Goal: Task Accomplishment & Management: Use online tool/utility

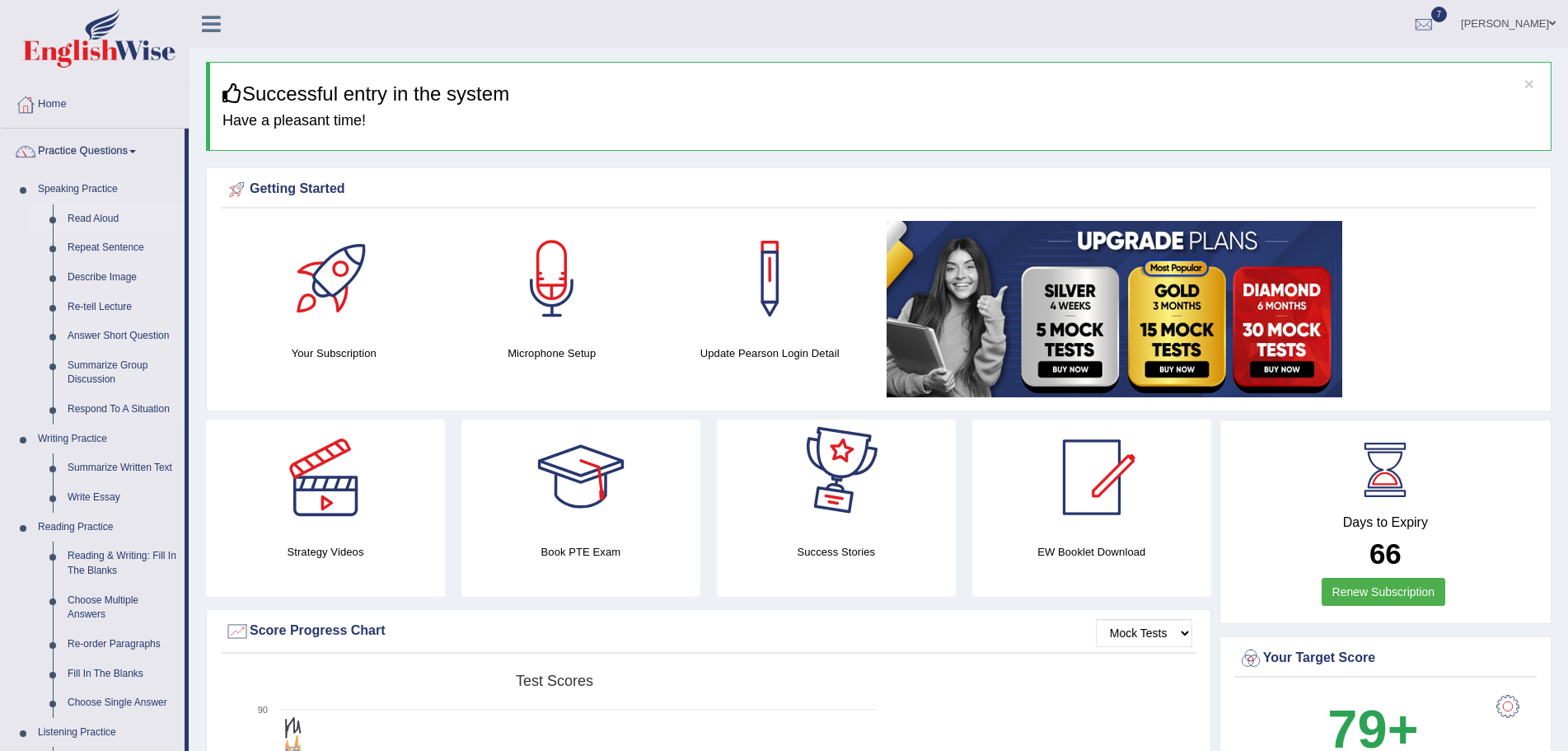
click at [112, 215] on link "Read Aloud" at bounding box center [121, 219] width 124 height 29
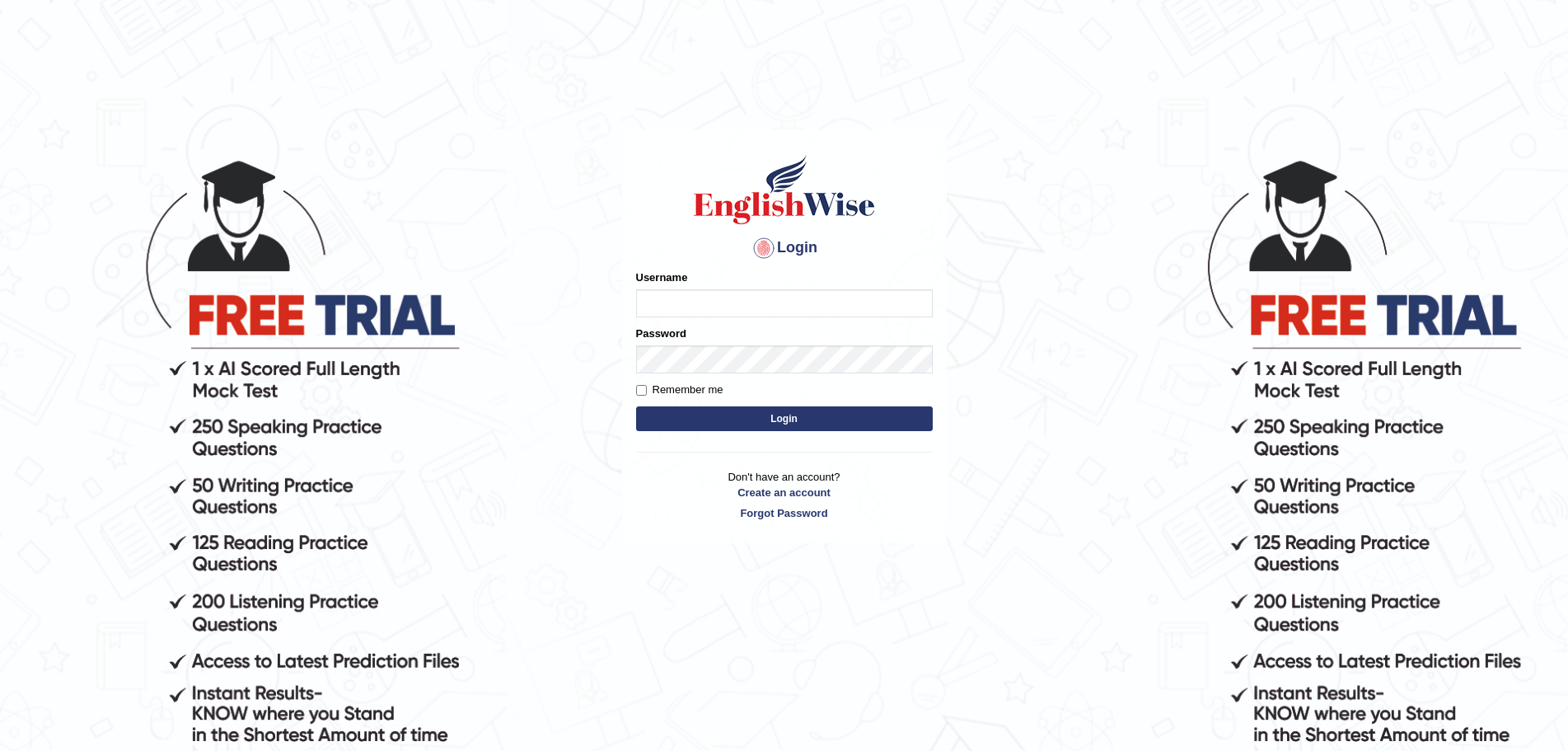
type input "Mugwunali"
click at [786, 417] on button "Login" at bounding box center [784, 418] width 297 height 24
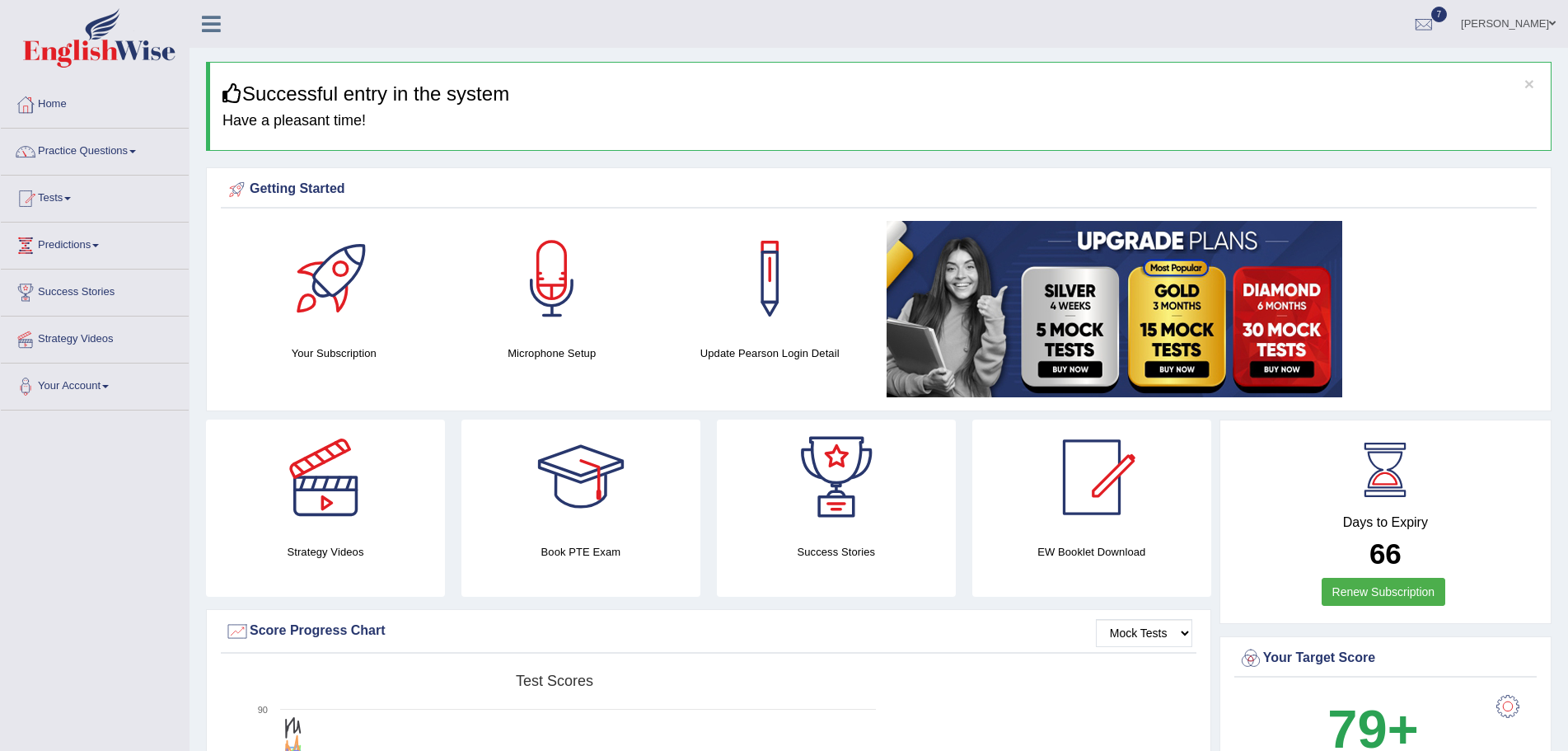
click at [139, 148] on link "Practice Questions" at bounding box center [95, 149] width 188 height 41
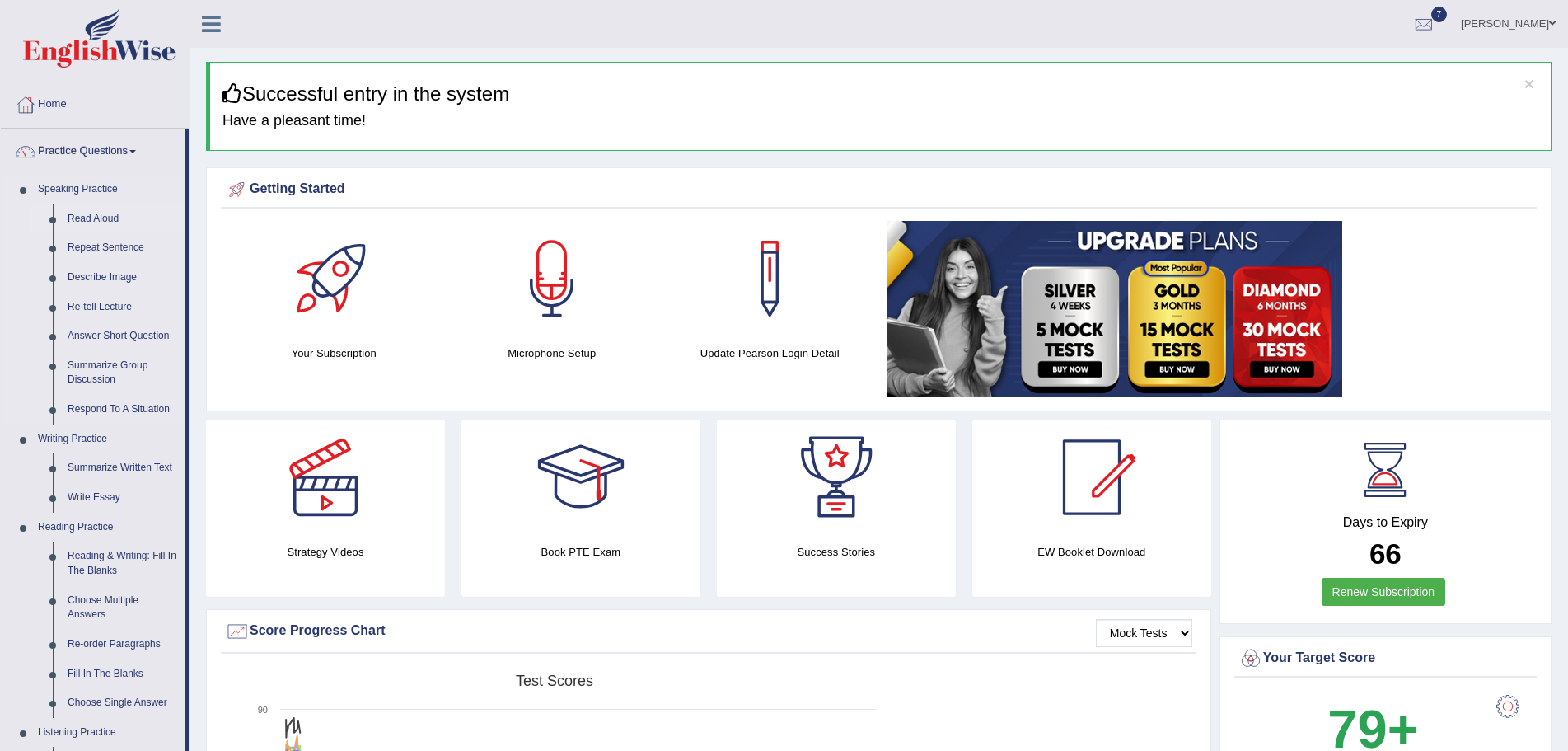
click at [104, 215] on link "Read Aloud" at bounding box center [121, 219] width 124 height 29
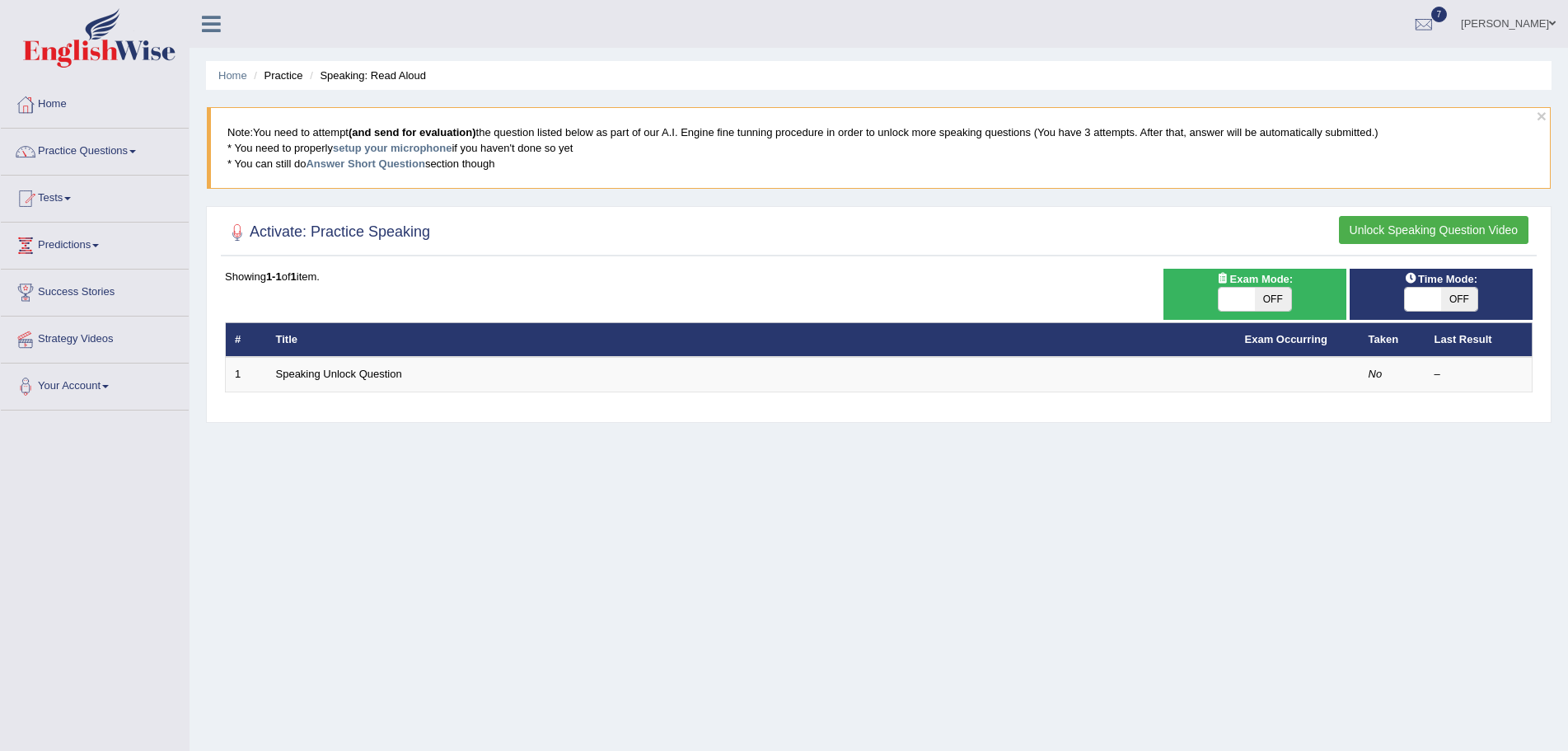
click at [1276, 301] on span "OFF" at bounding box center [1273, 300] width 36 height 23
checkbox input "true"
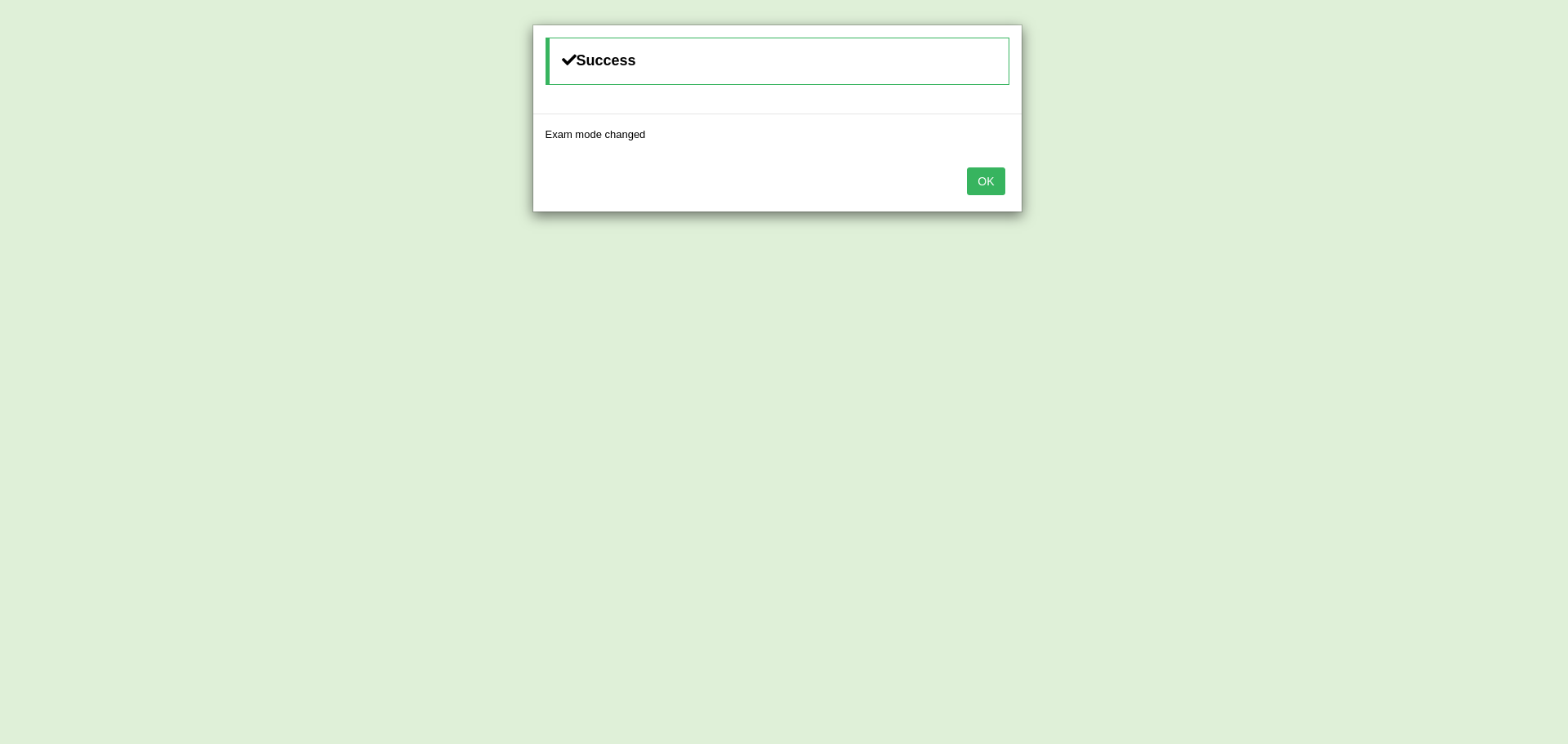
click at [982, 179] on button "OK" at bounding box center [985, 181] width 38 height 28
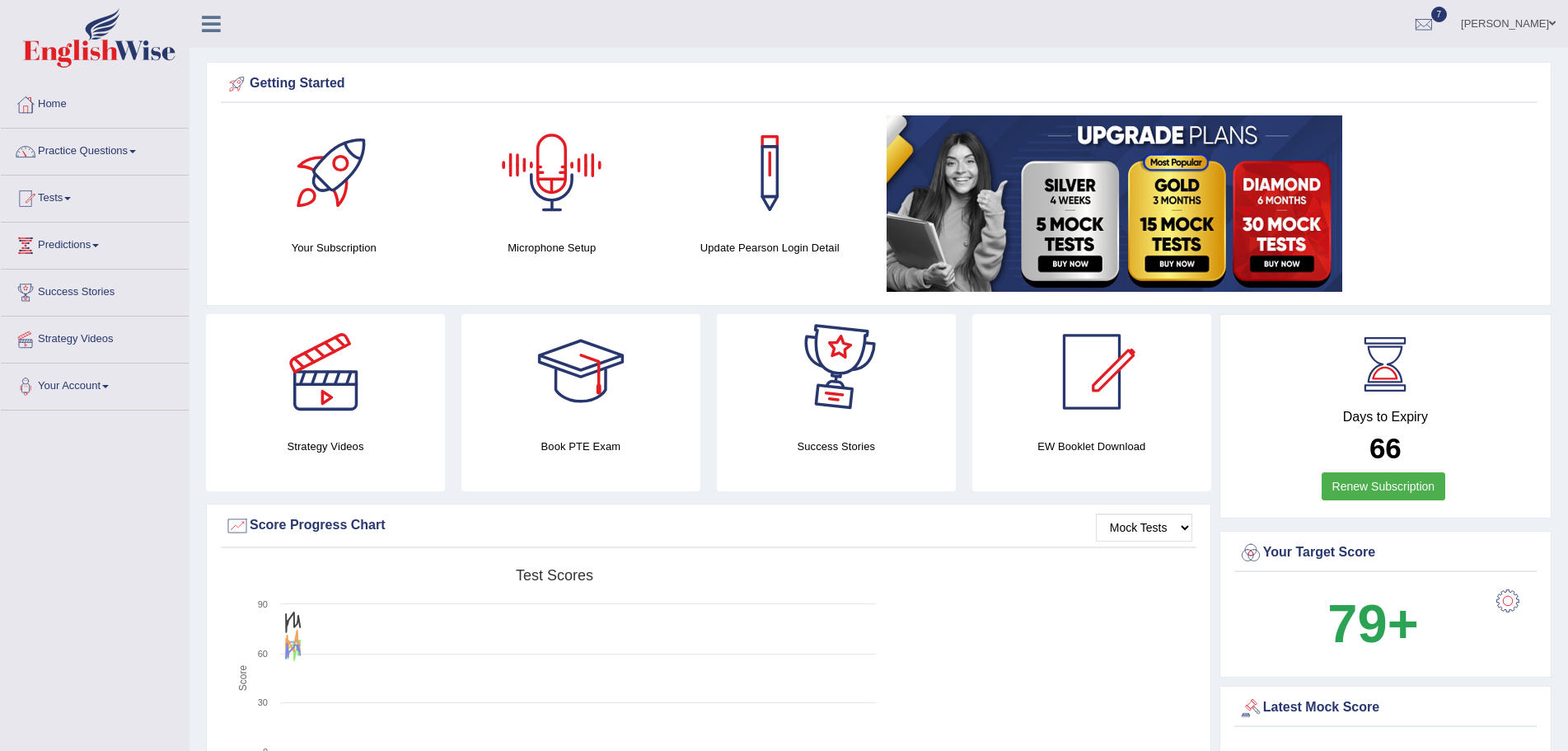
click at [560, 198] on div at bounding box center [552, 173] width 116 height 116
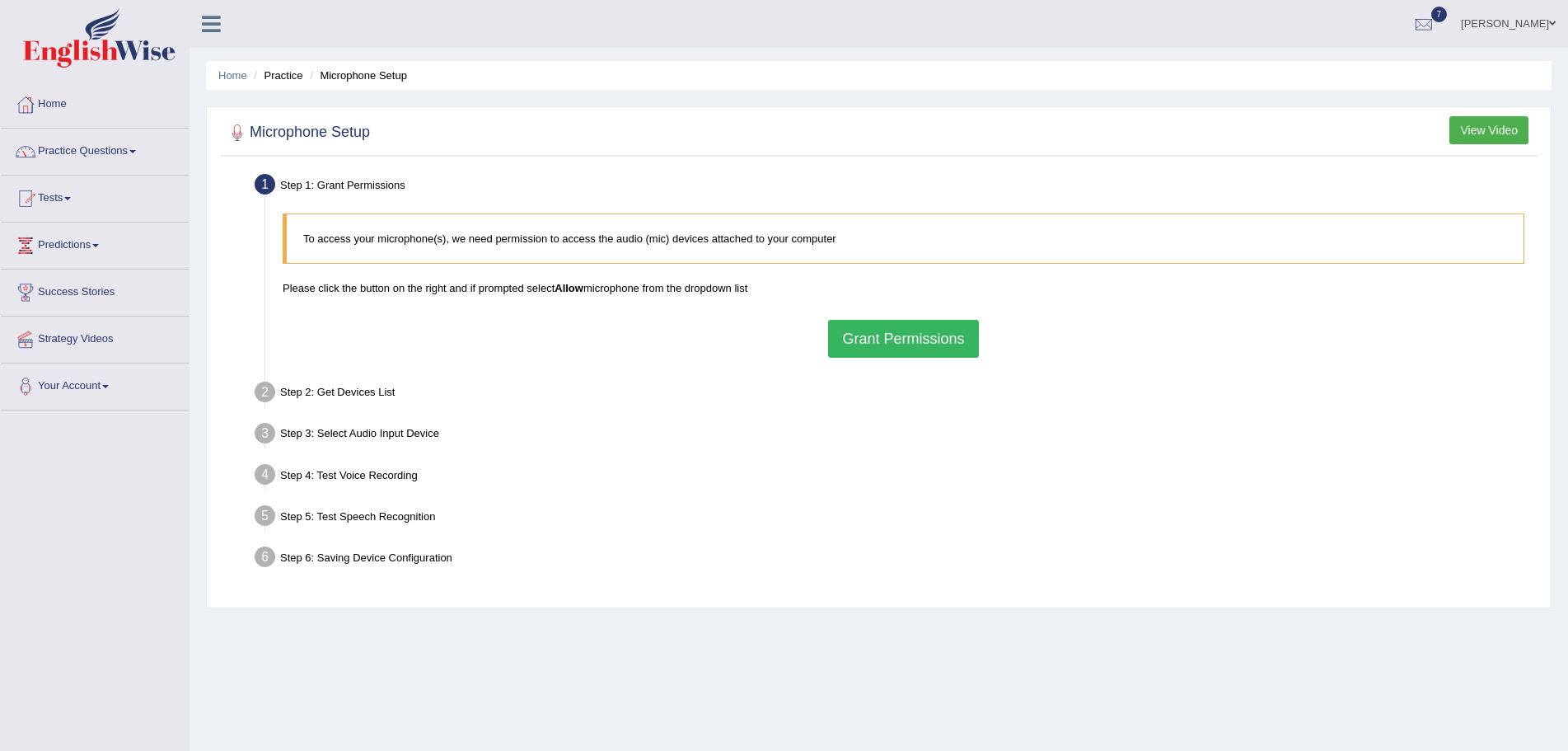
click at [901, 331] on button "Grant Permissions" at bounding box center [903, 339] width 150 height 38
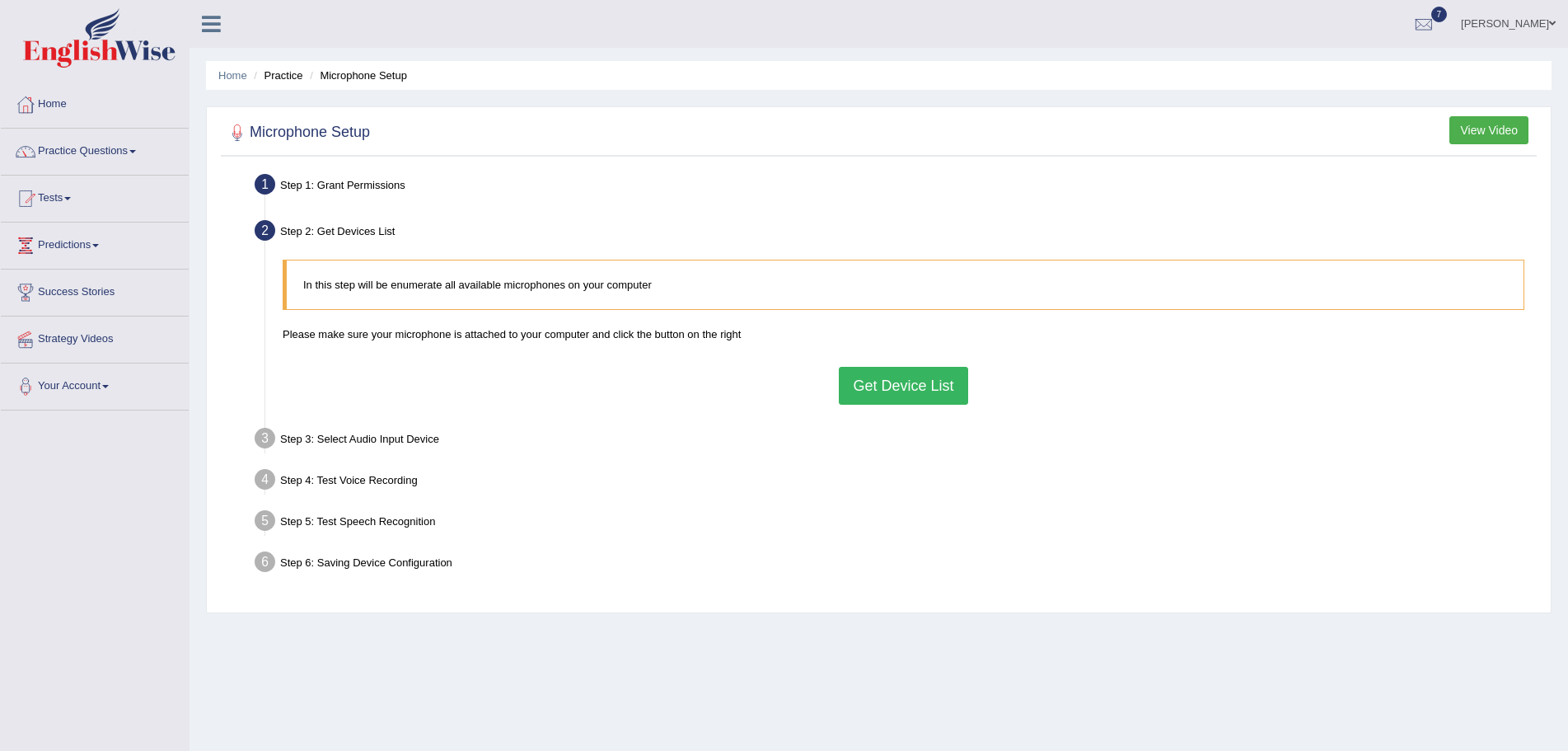
click at [902, 388] on button "Get Device List" at bounding box center [903, 385] width 128 height 38
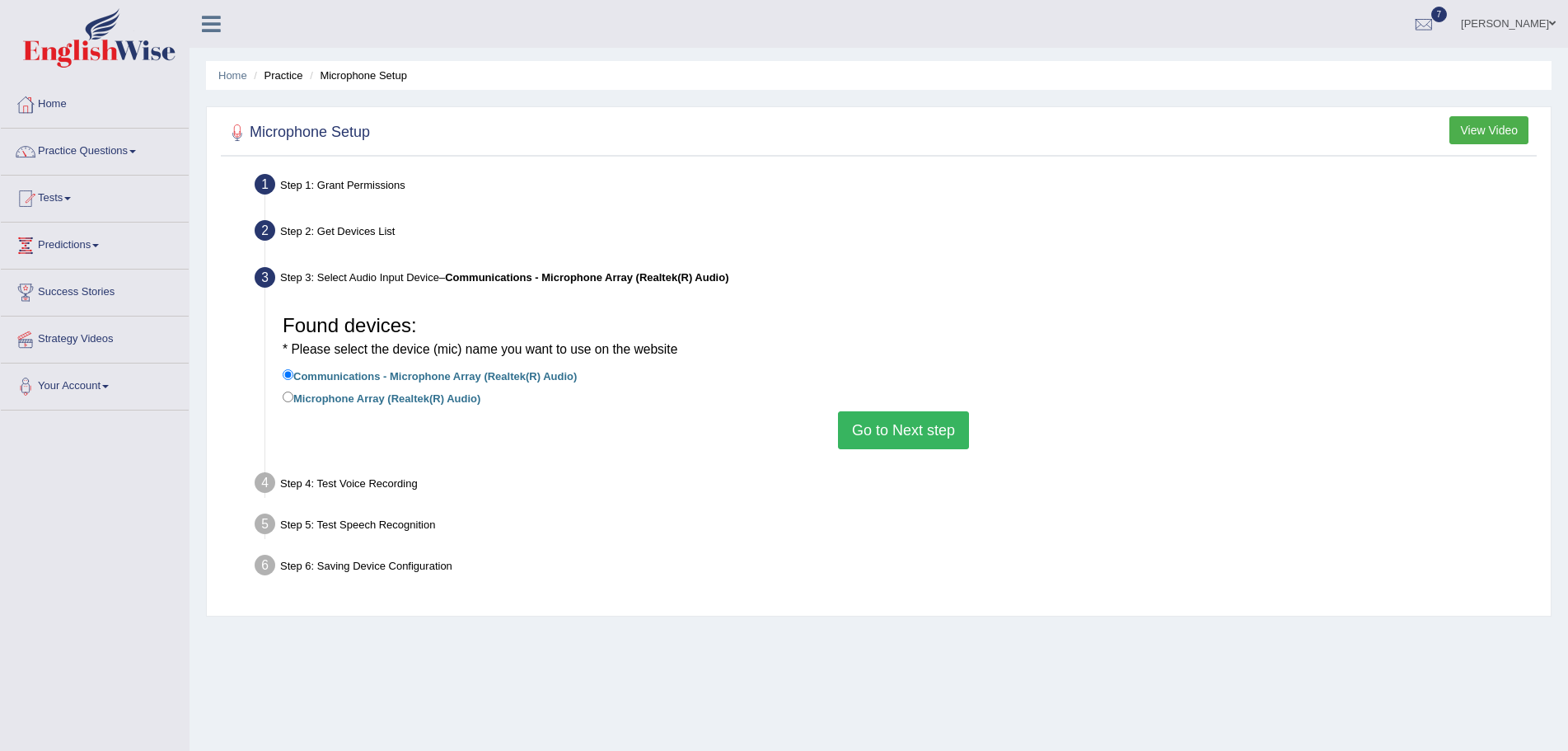
click at [872, 424] on button "Go to Next step" at bounding box center [904, 430] width 131 height 38
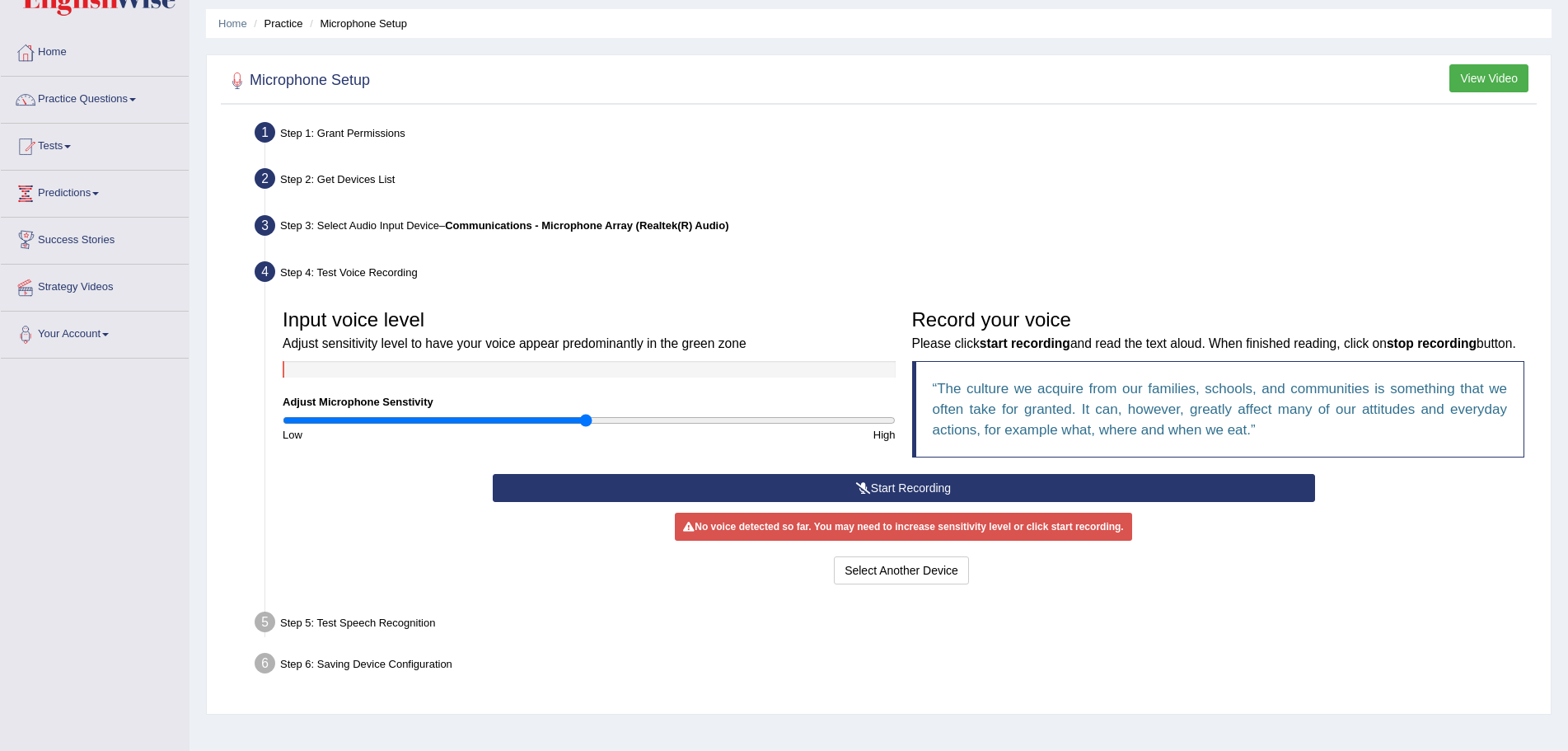
scroll to position [115, 0]
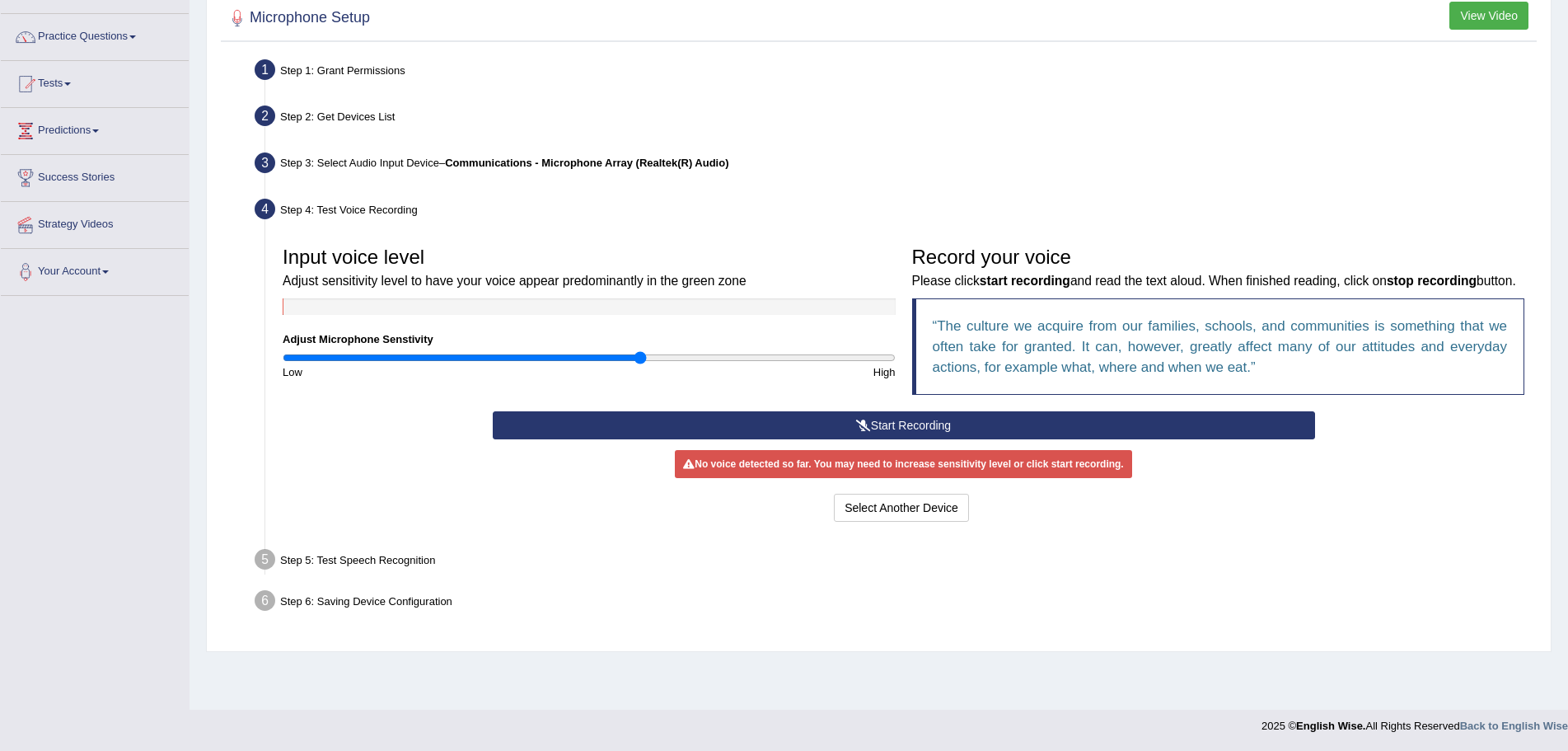
drag, startPoint x: 591, startPoint y: 355, endPoint x: 639, endPoint y: 361, distance: 48.4
type input "1.18"
click at [639, 361] on input "range" at bounding box center [590, 356] width 613 height 13
click at [851, 440] on button "Start Recording" at bounding box center [904, 425] width 823 height 28
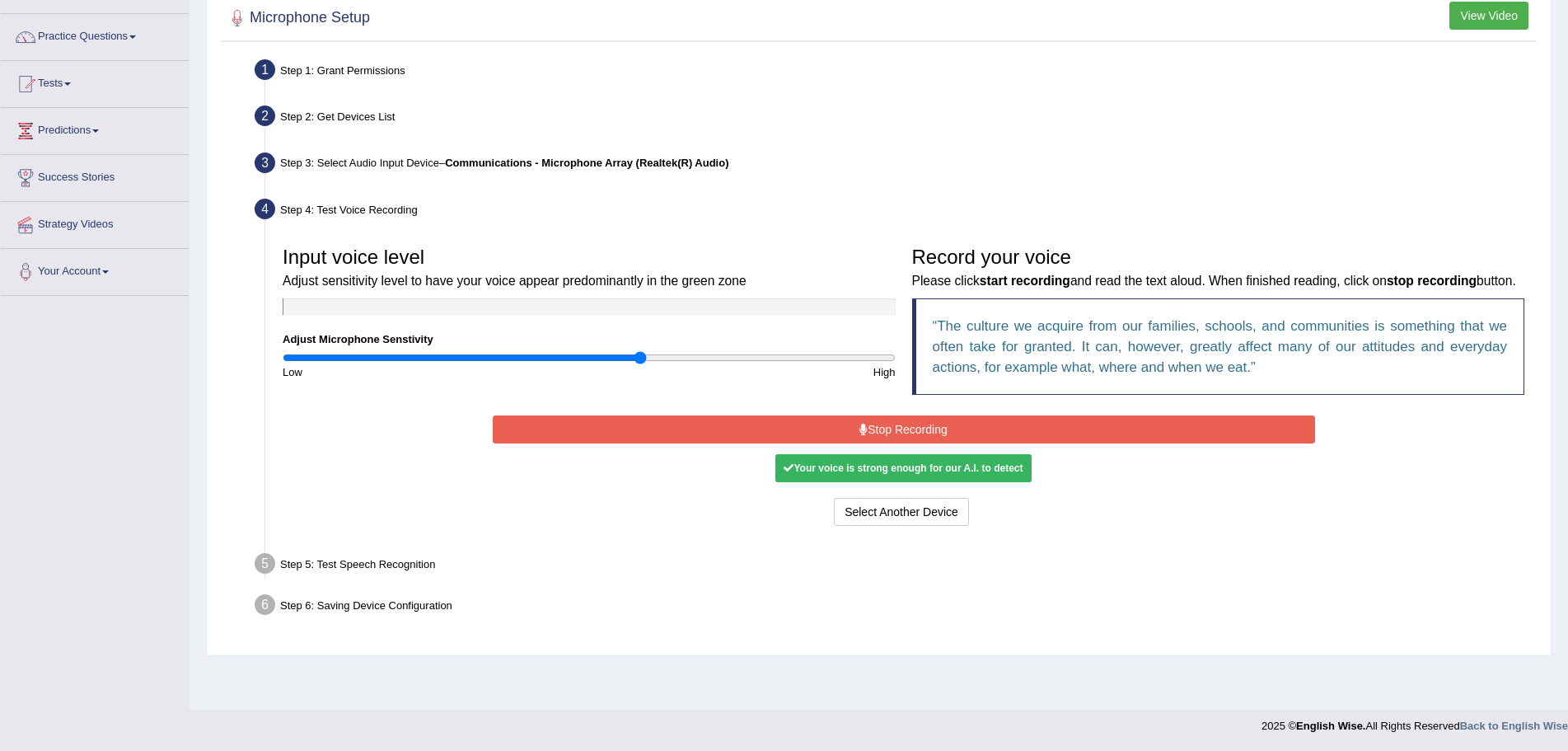
click at [902, 444] on button "Stop Recording" at bounding box center [904, 429] width 823 height 28
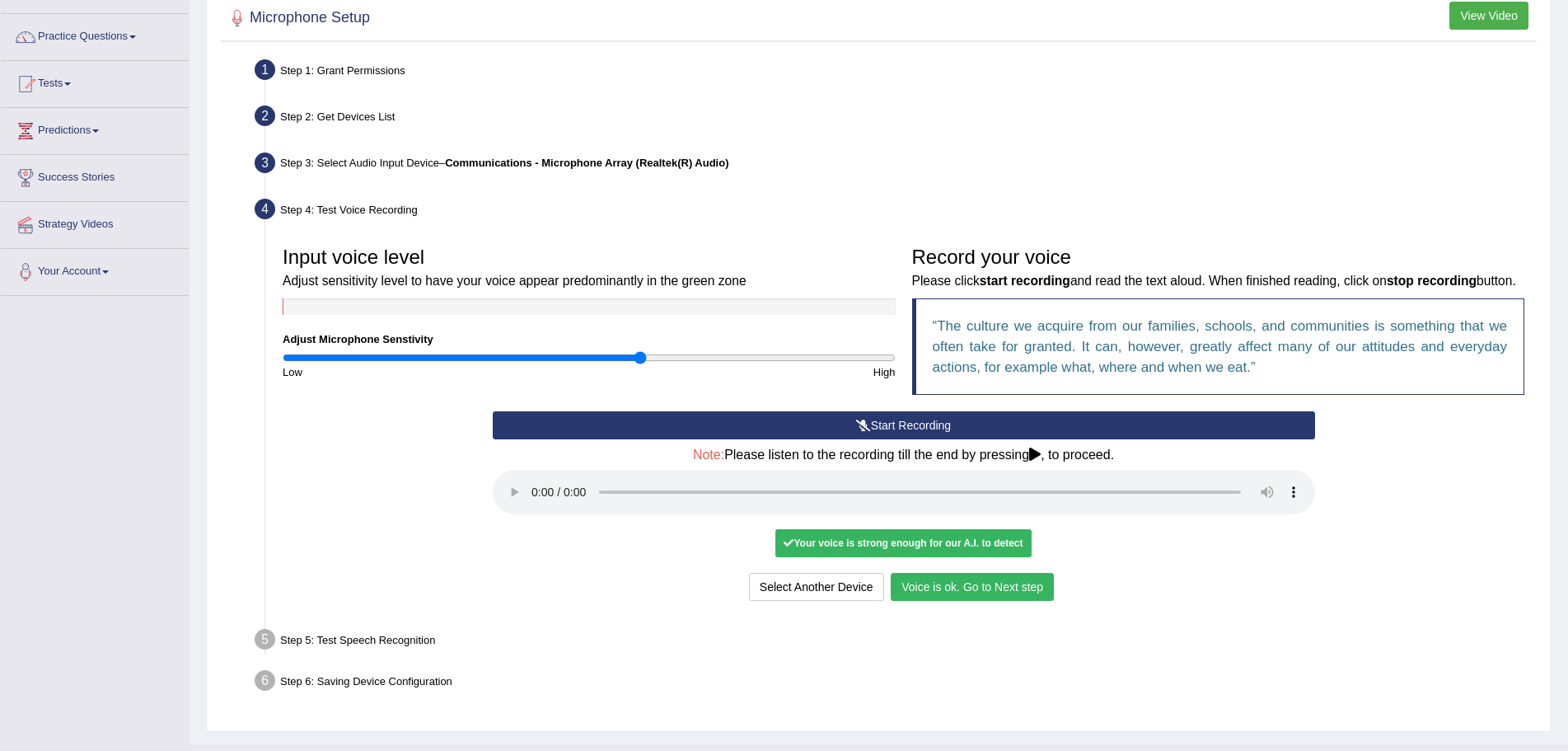
click at [1204, 660] on div "Step 5: Test Speech Recognition" at bounding box center [895, 641] width 1297 height 36
click at [935, 600] on button "Voice is ok. Go to Next step" at bounding box center [973, 587] width 164 height 28
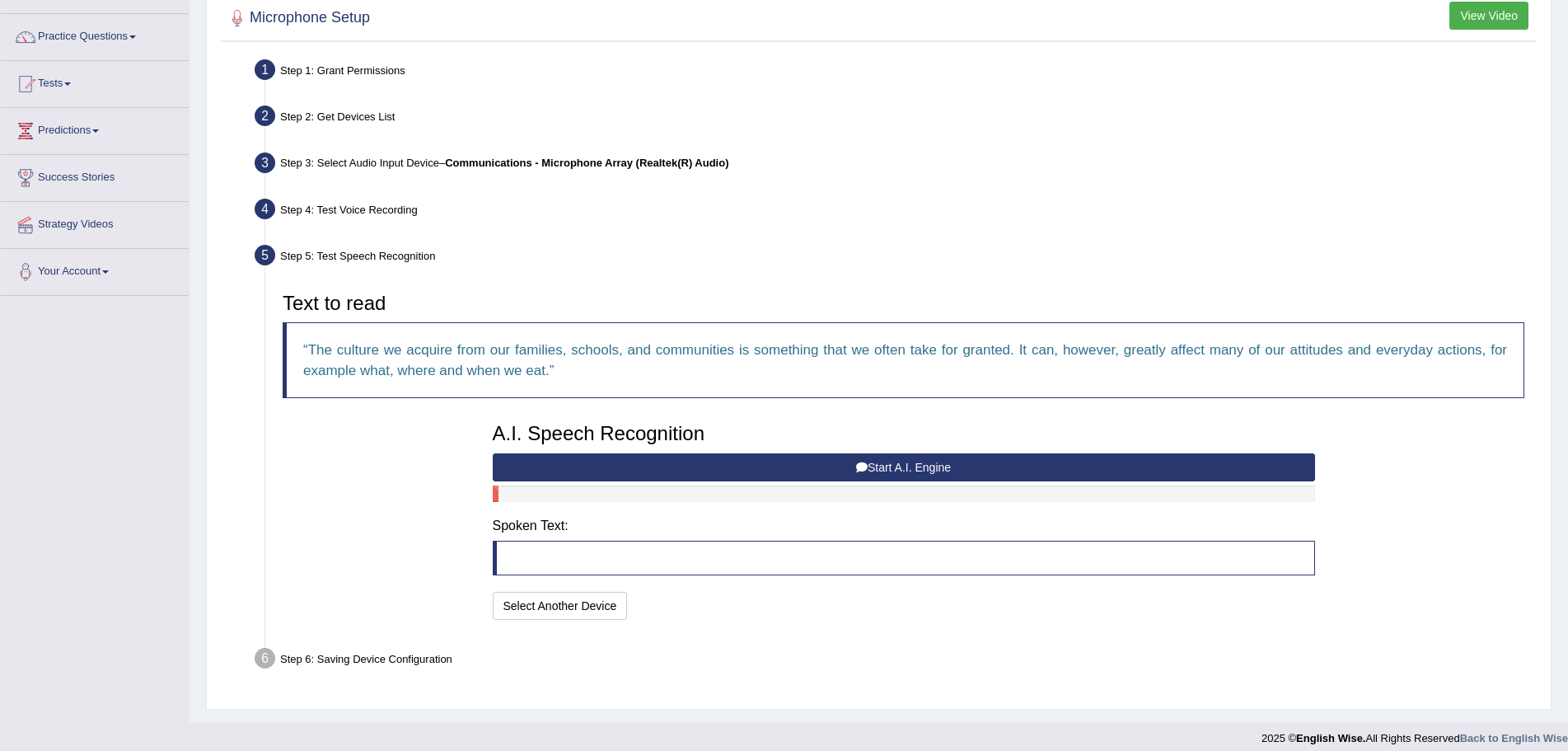
click at [886, 464] on button "Start A.I. Engine" at bounding box center [904, 467] width 823 height 28
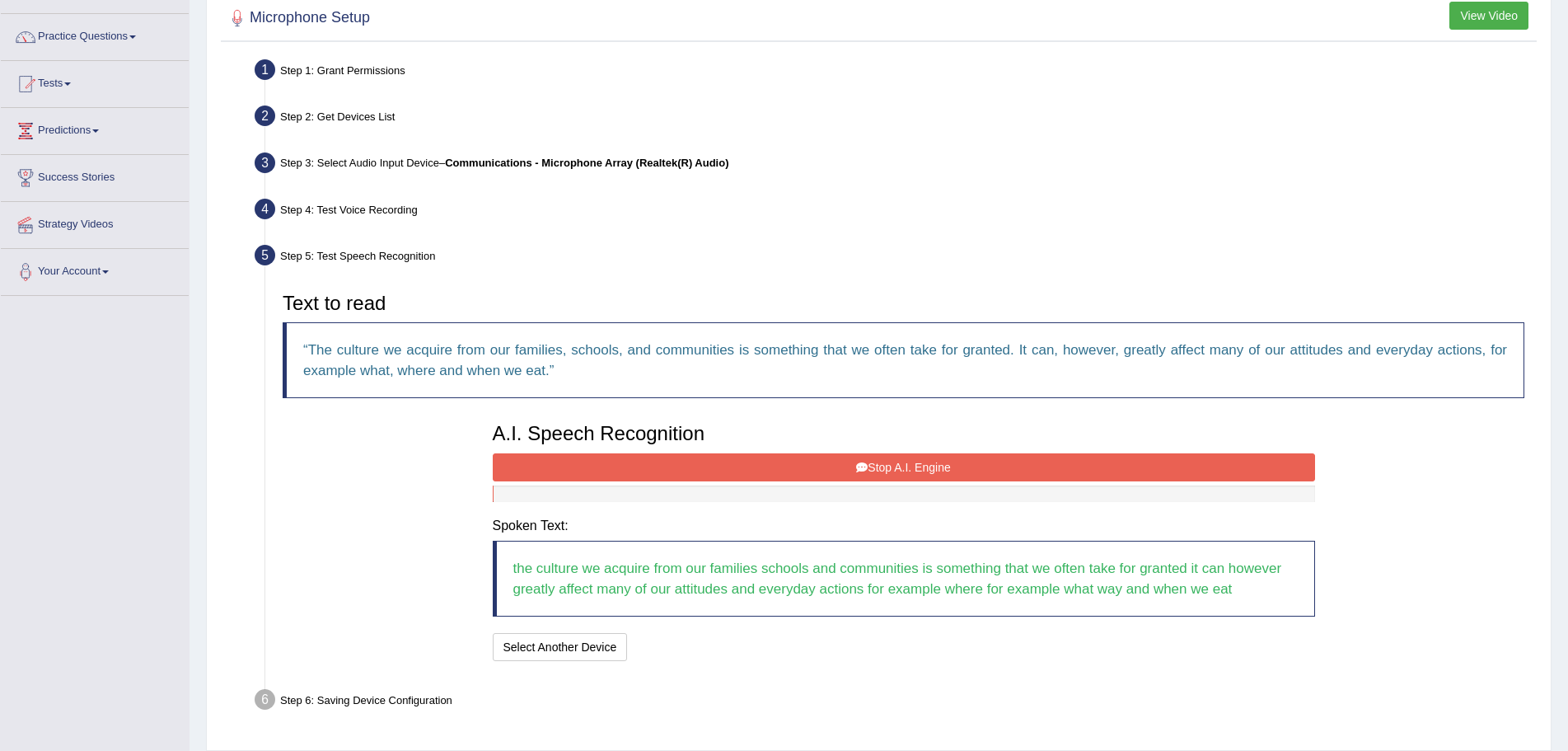
click at [905, 465] on button "Stop A.I. Engine" at bounding box center [904, 467] width 823 height 28
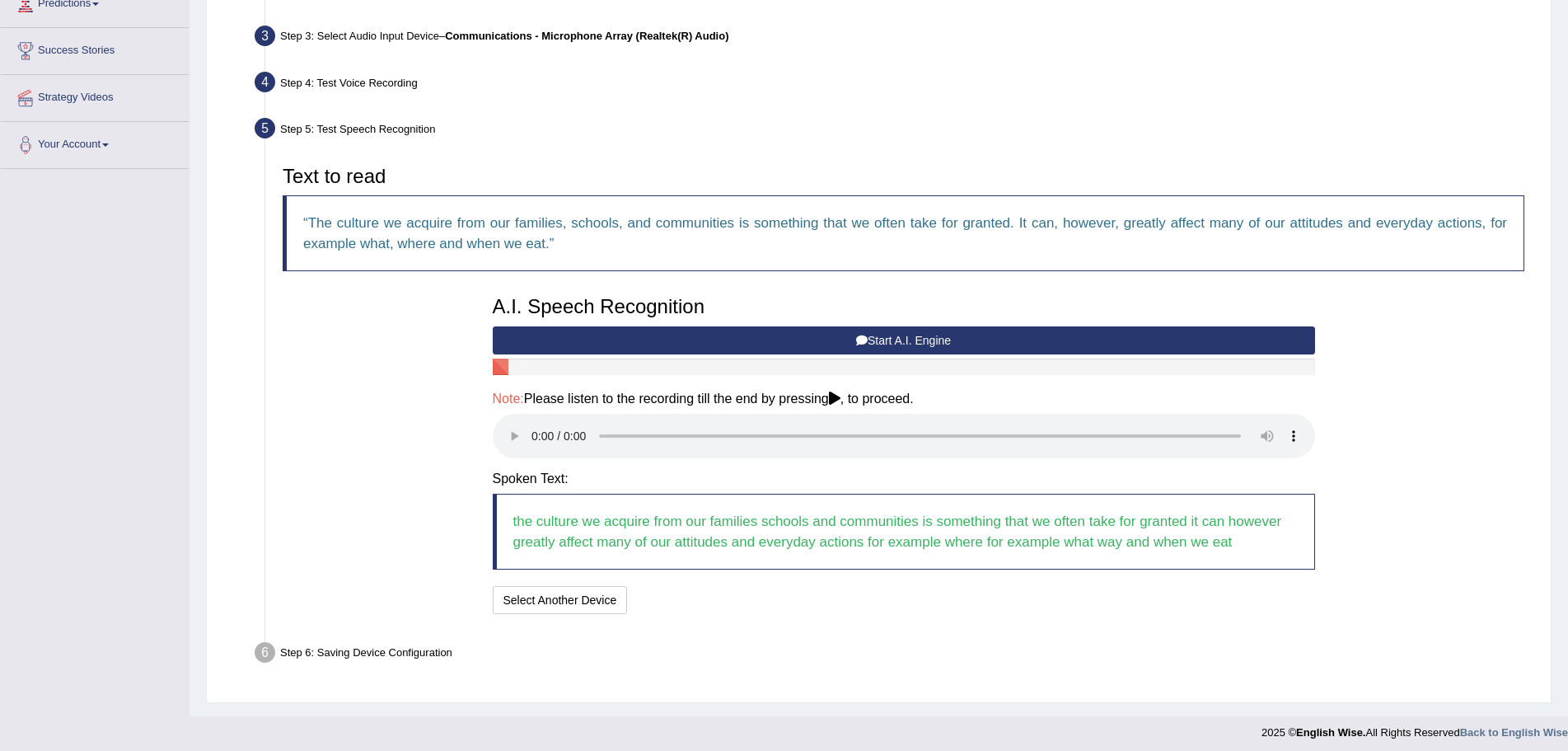
scroll to position [248, 0]
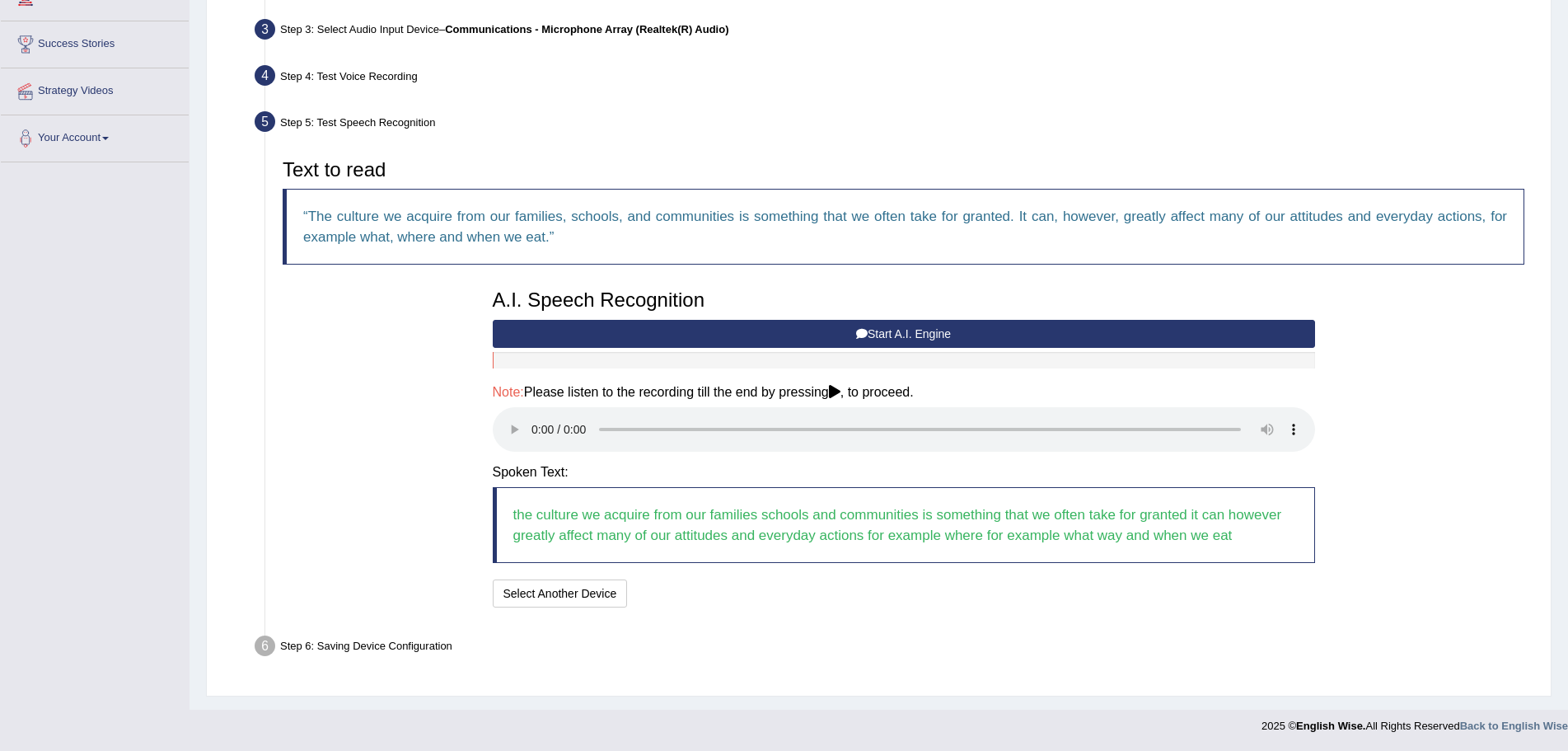
click at [801, 333] on button "Start A.I. Engine" at bounding box center [904, 334] width 823 height 28
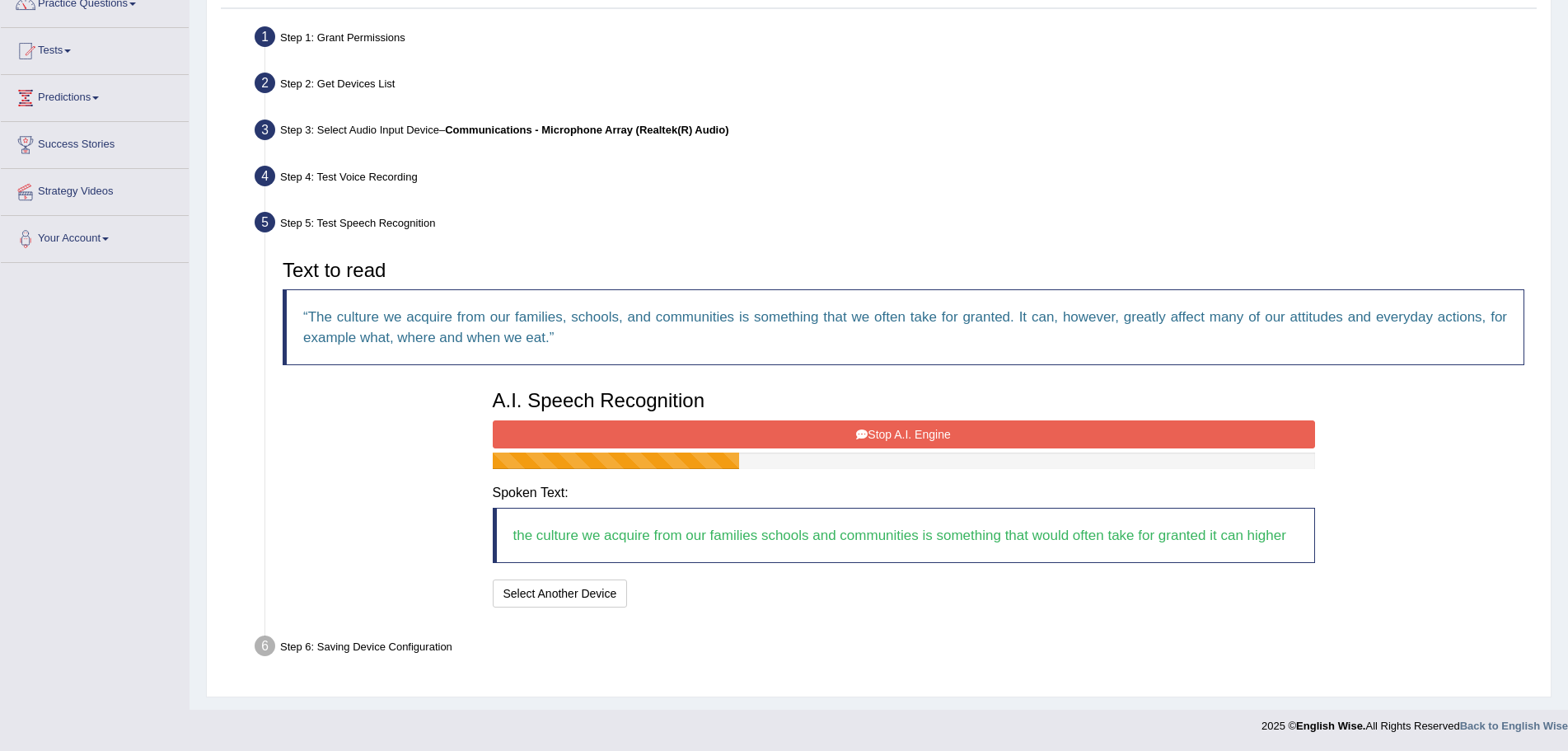
scroll to position [168, 0]
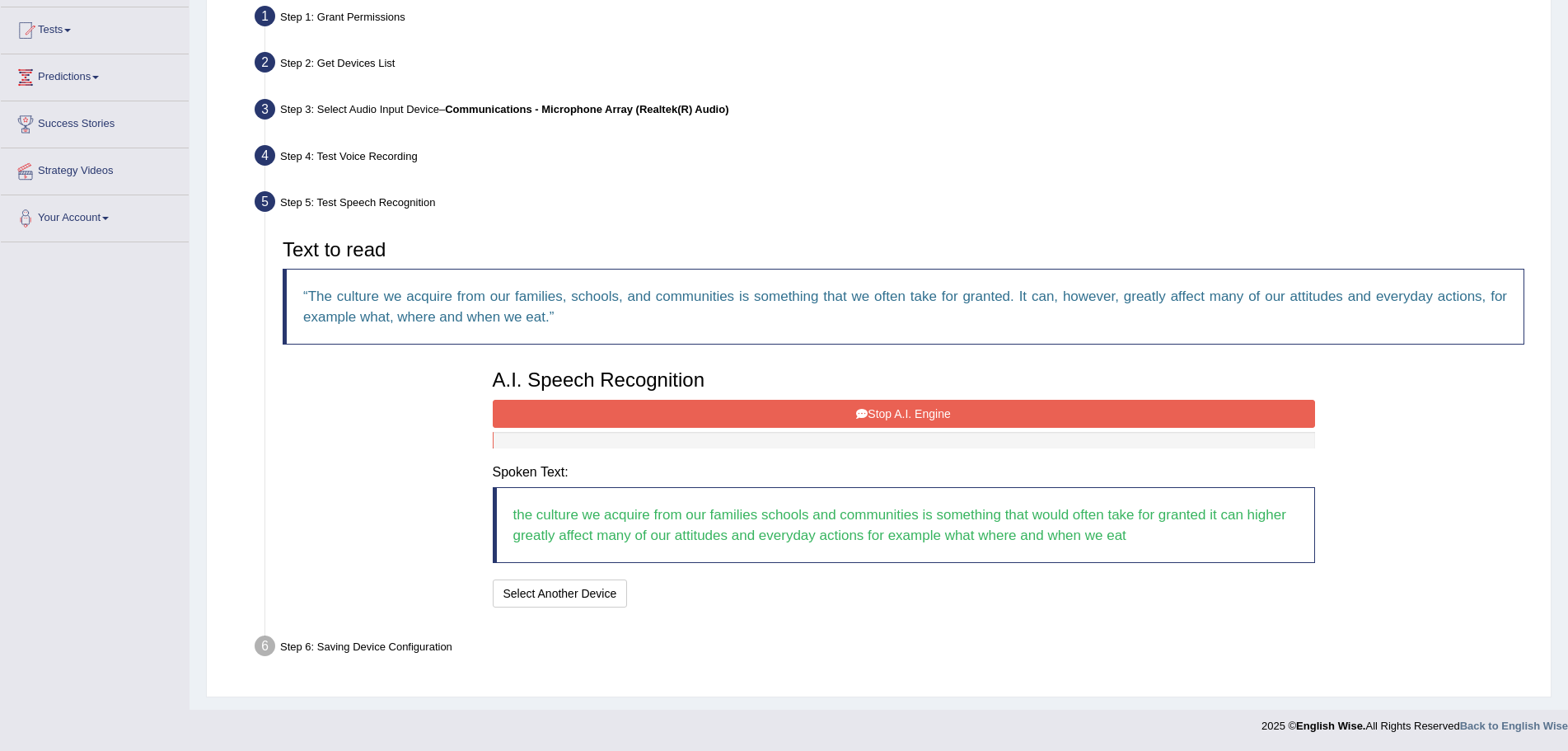
click at [852, 413] on button "Stop A.I. Engine" at bounding box center [904, 413] width 823 height 28
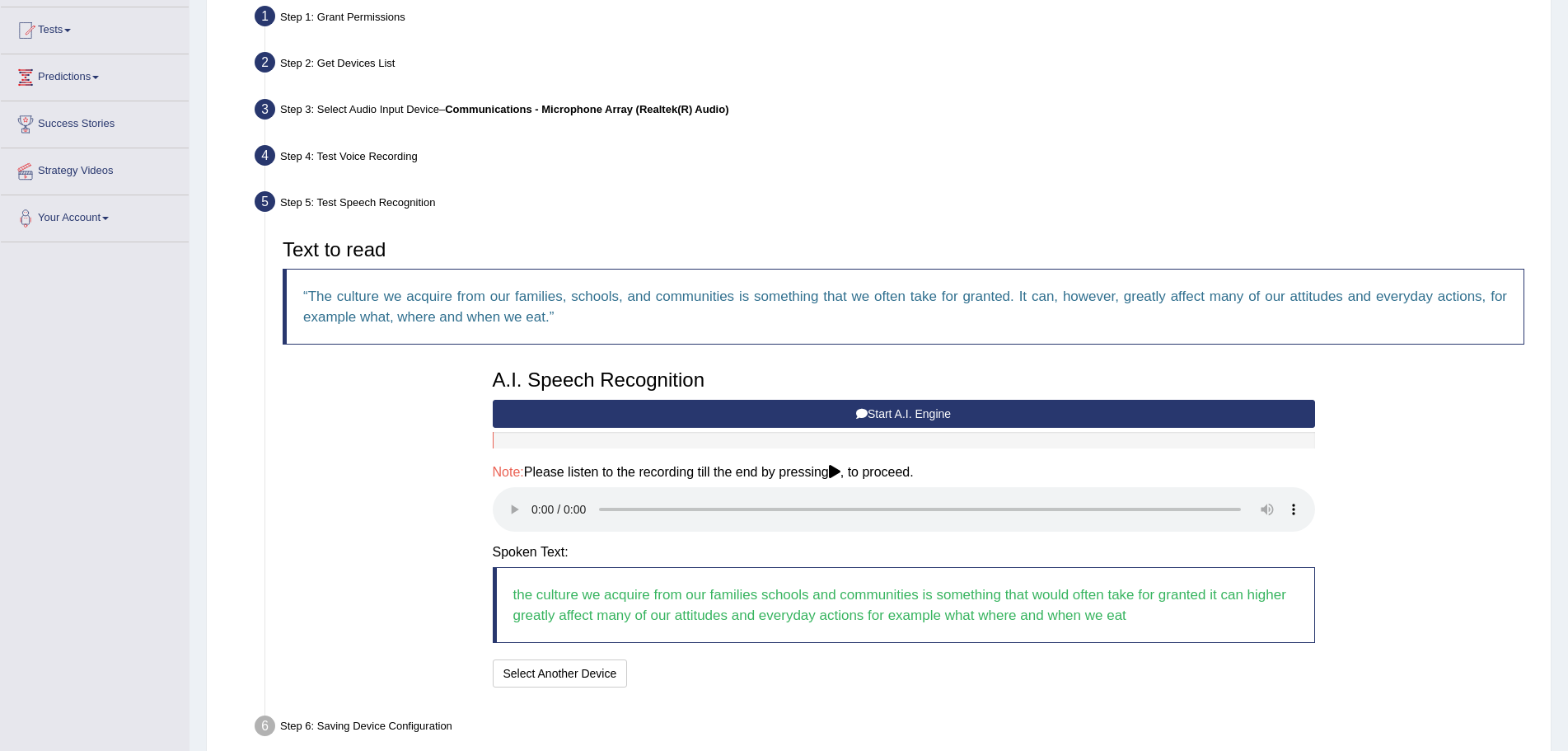
click at [890, 408] on button "Start A.I. Engine" at bounding box center [904, 413] width 823 height 28
click at [967, 411] on button "Start A.I. Engine" at bounding box center [904, 413] width 823 height 28
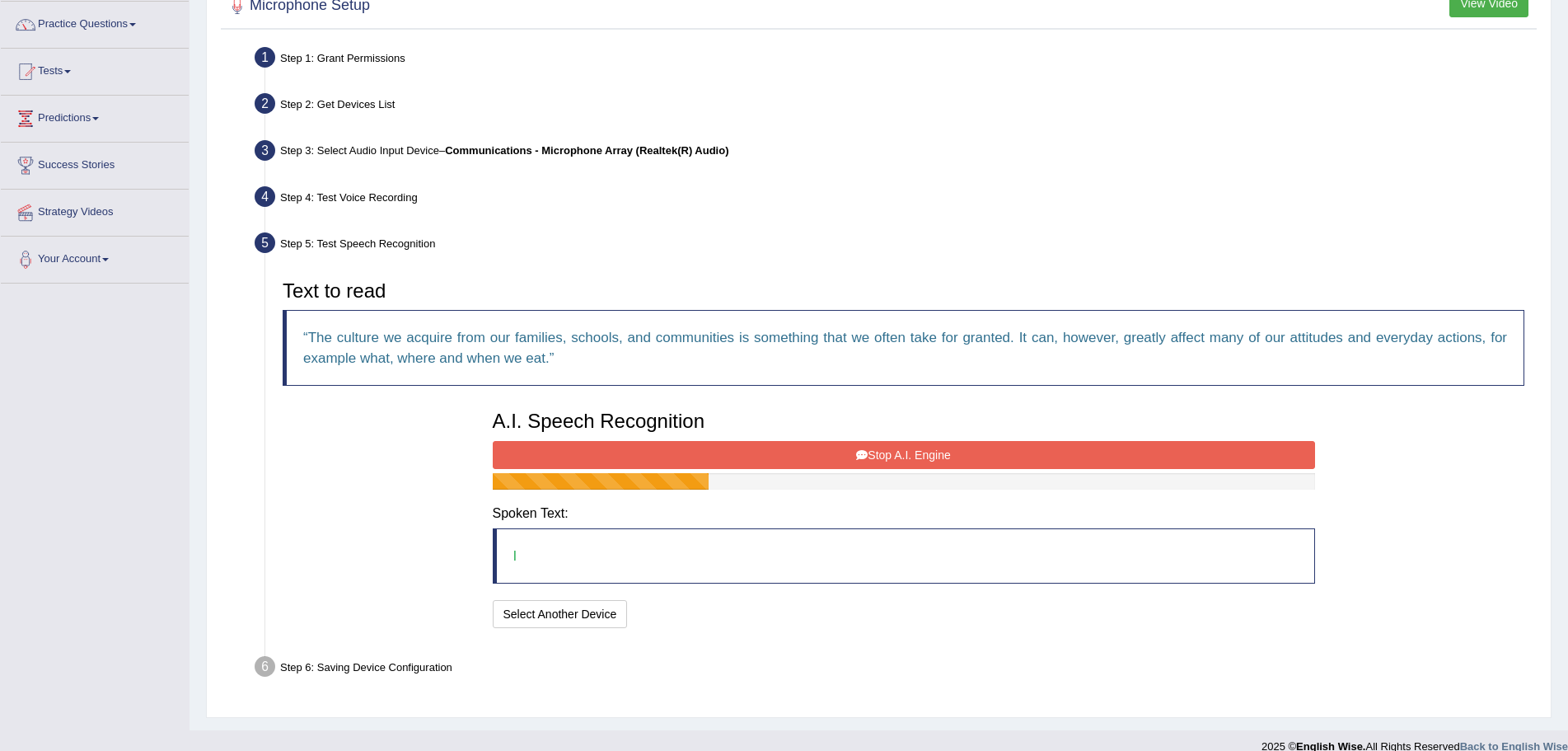
scroll to position [148, 0]
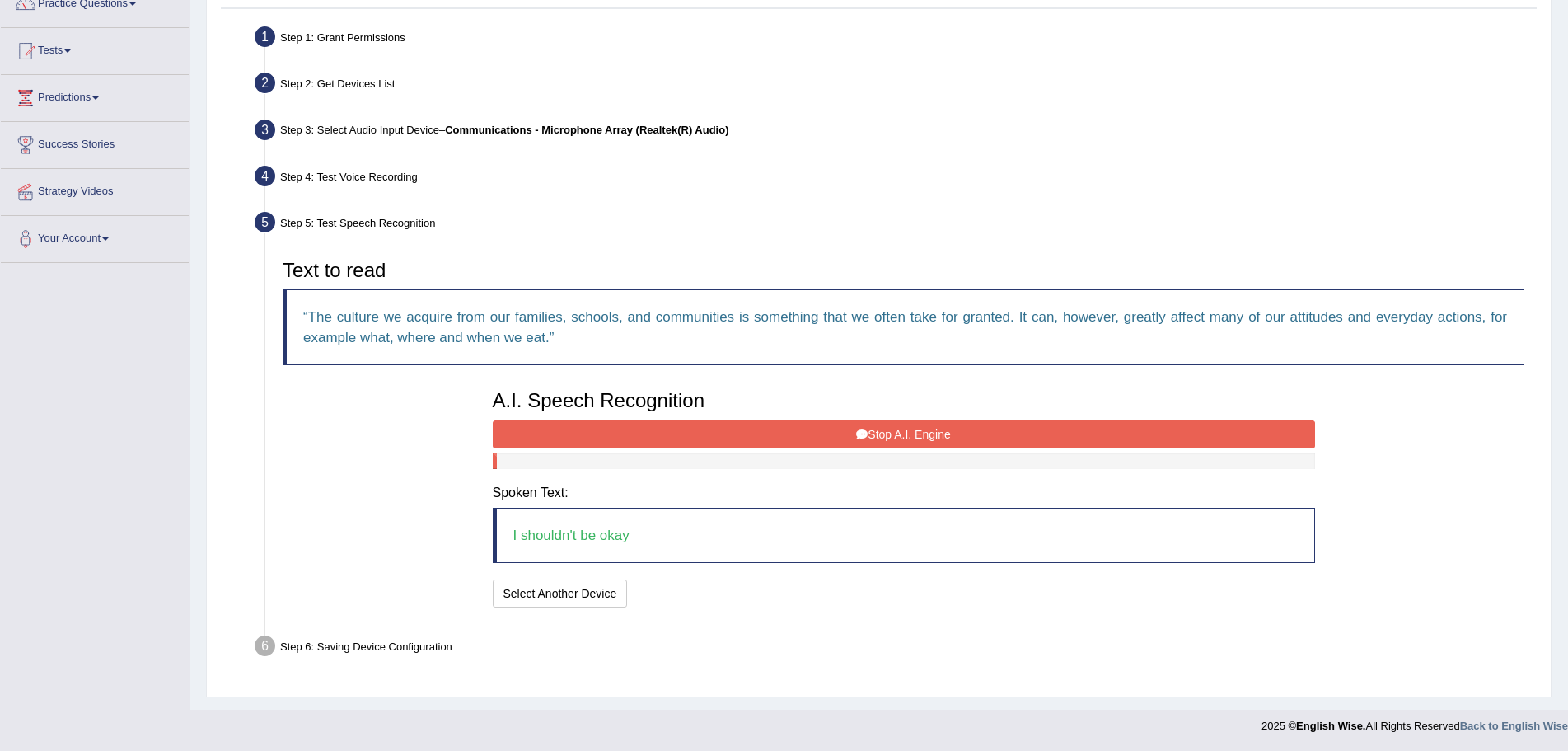
click at [869, 435] on button "Stop A.I. Engine" at bounding box center [904, 434] width 823 height 28
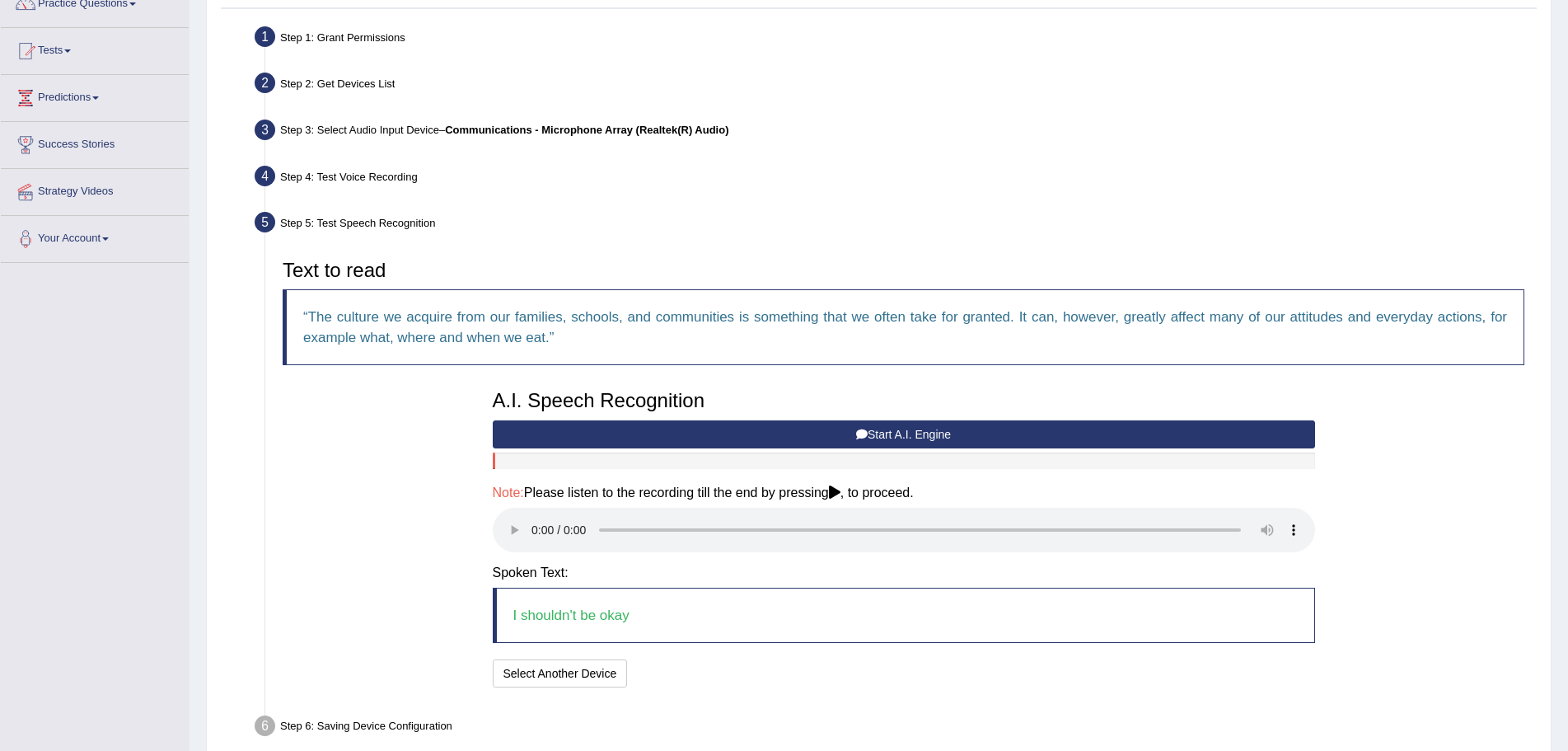
click at [864, 435] on icon at bounding box center [862, 435] width 12 height 12
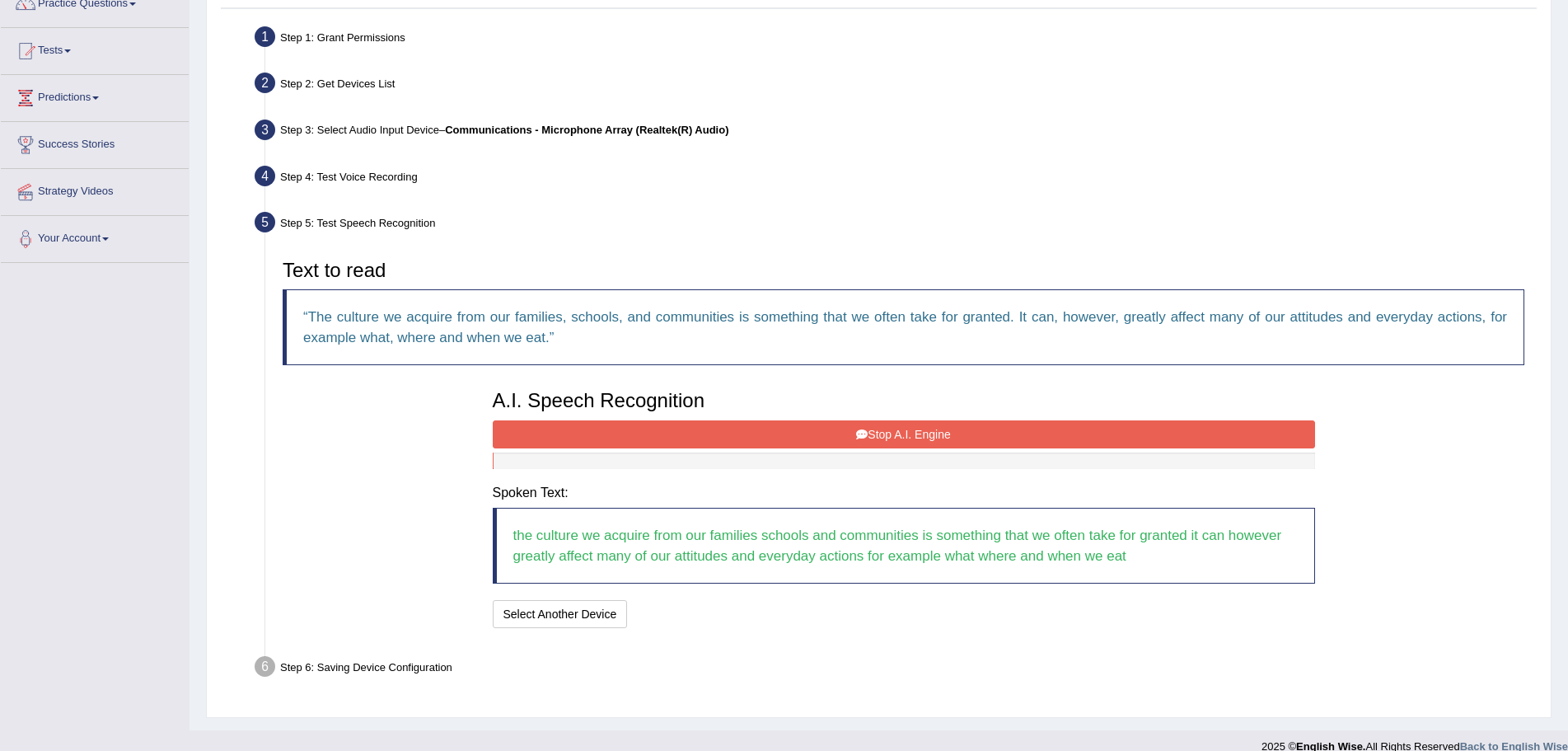
click at [864, 437] on icon at bounding box center [862, 435] width 12 height 12
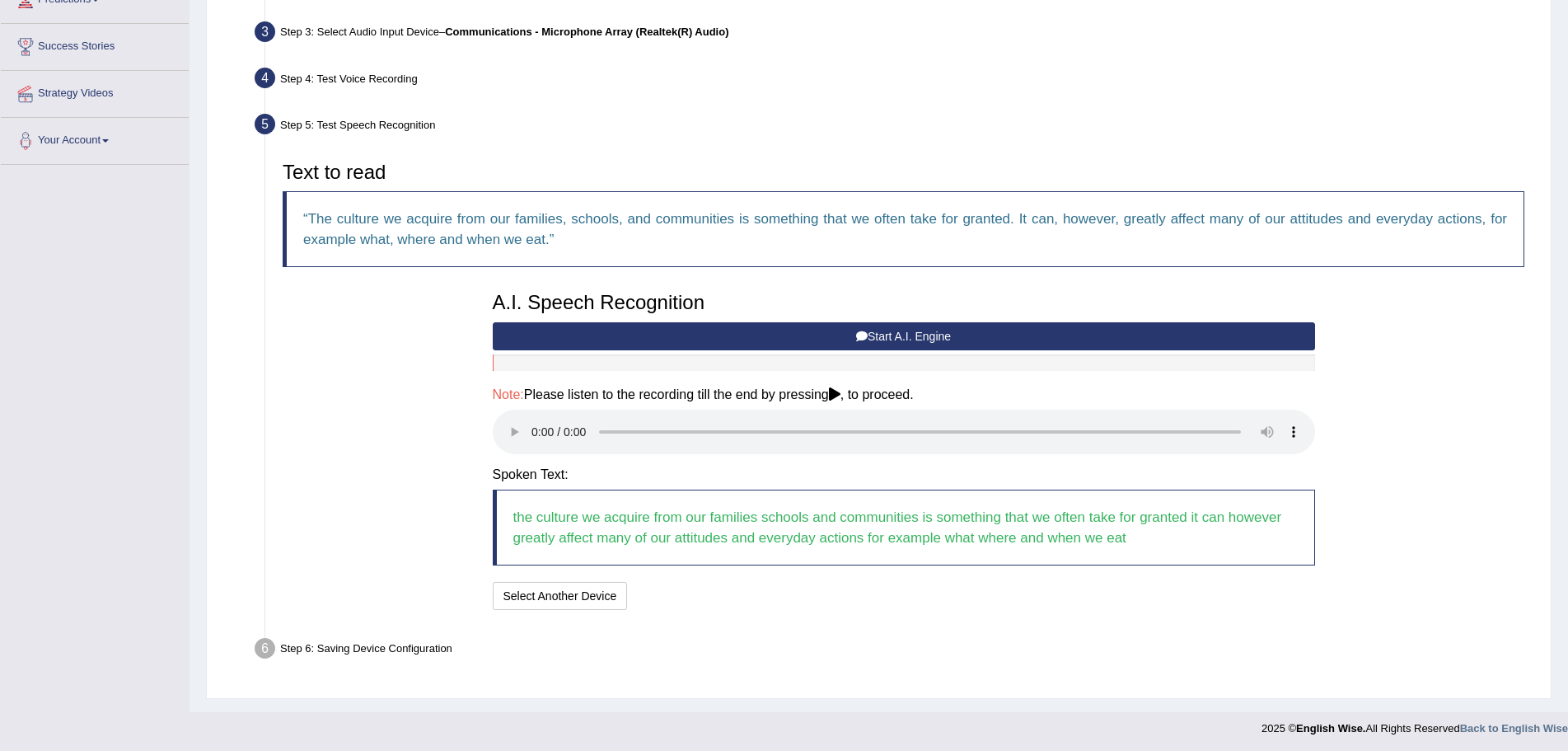
scroll to position [248, 0]
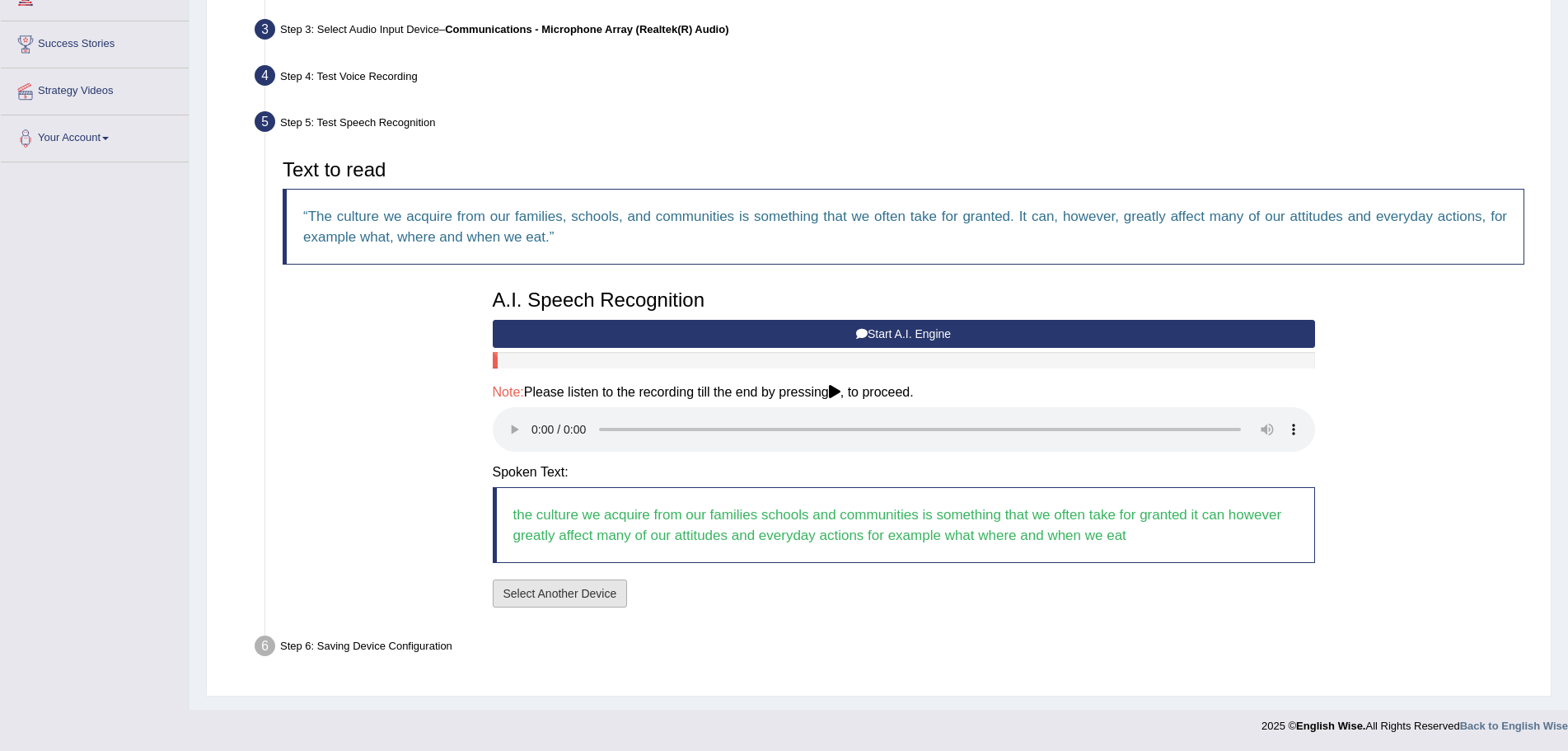
click at [604, 595] on button "Select Another Device" at bounding box center [560, 593] width 135 height 28
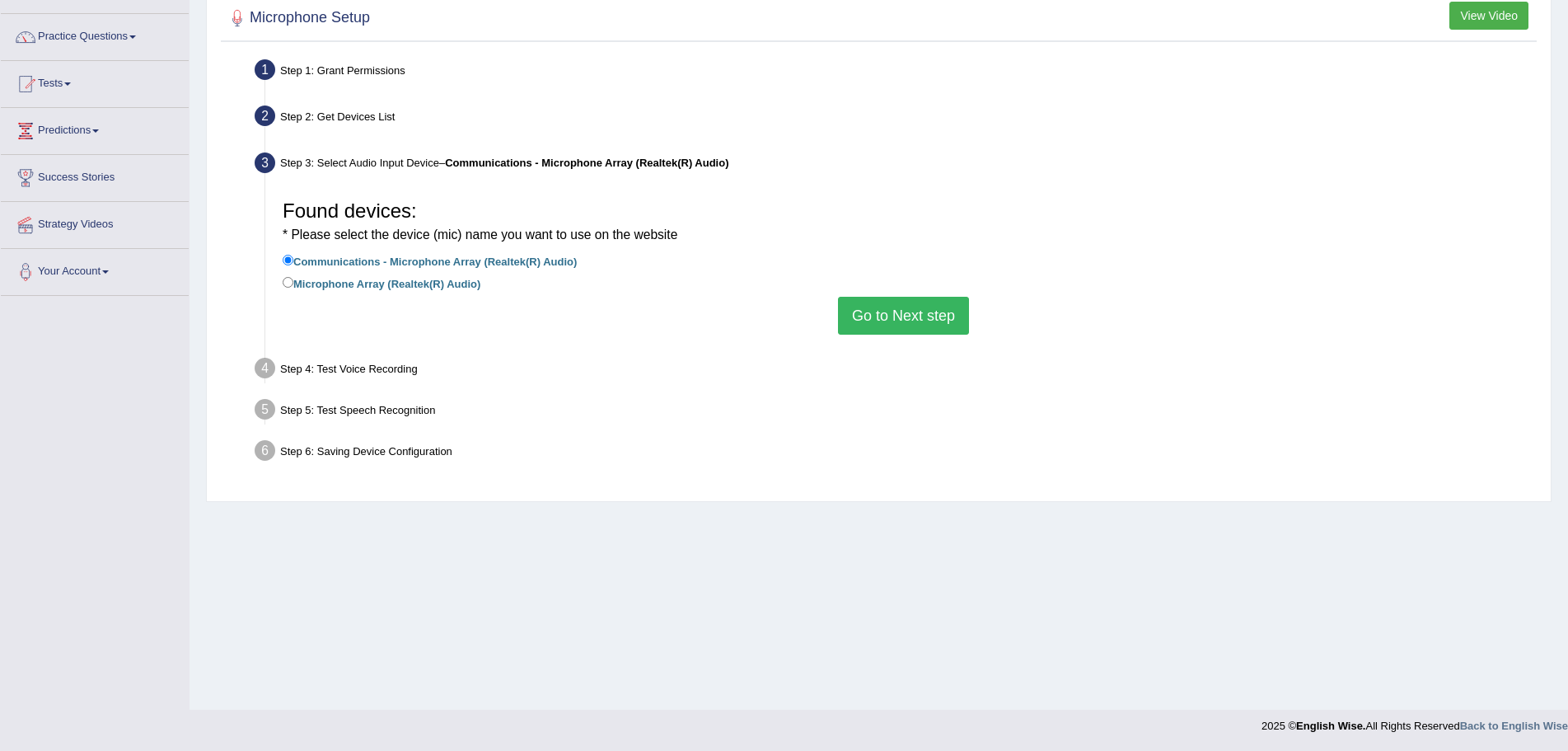
click at [906, 315] on button "Go to Next step" at bounding box center [904, 315] width 131 height 38
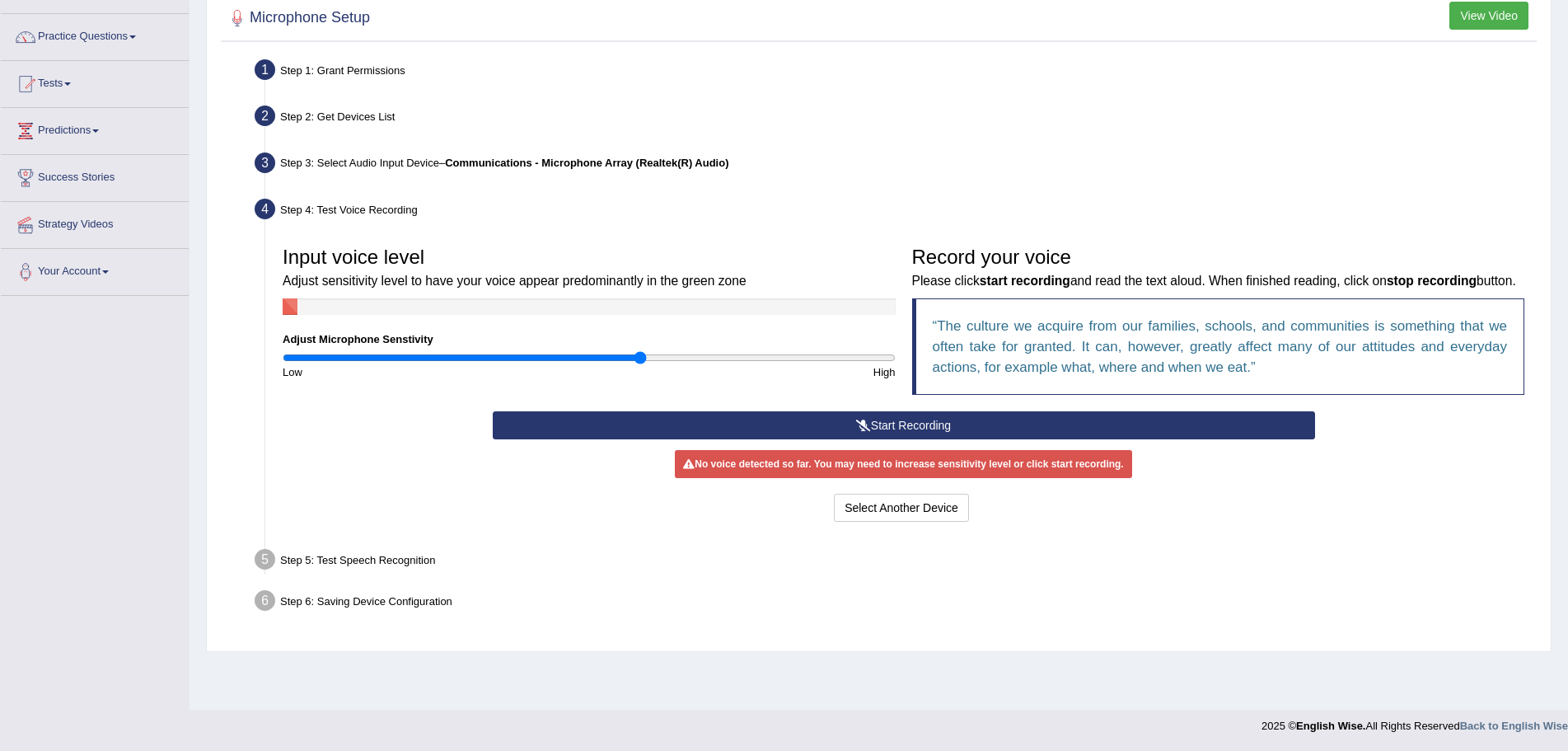
click at [736, 440] on button "Start Recording" at bounding box center [904, 425] width 823 height 28
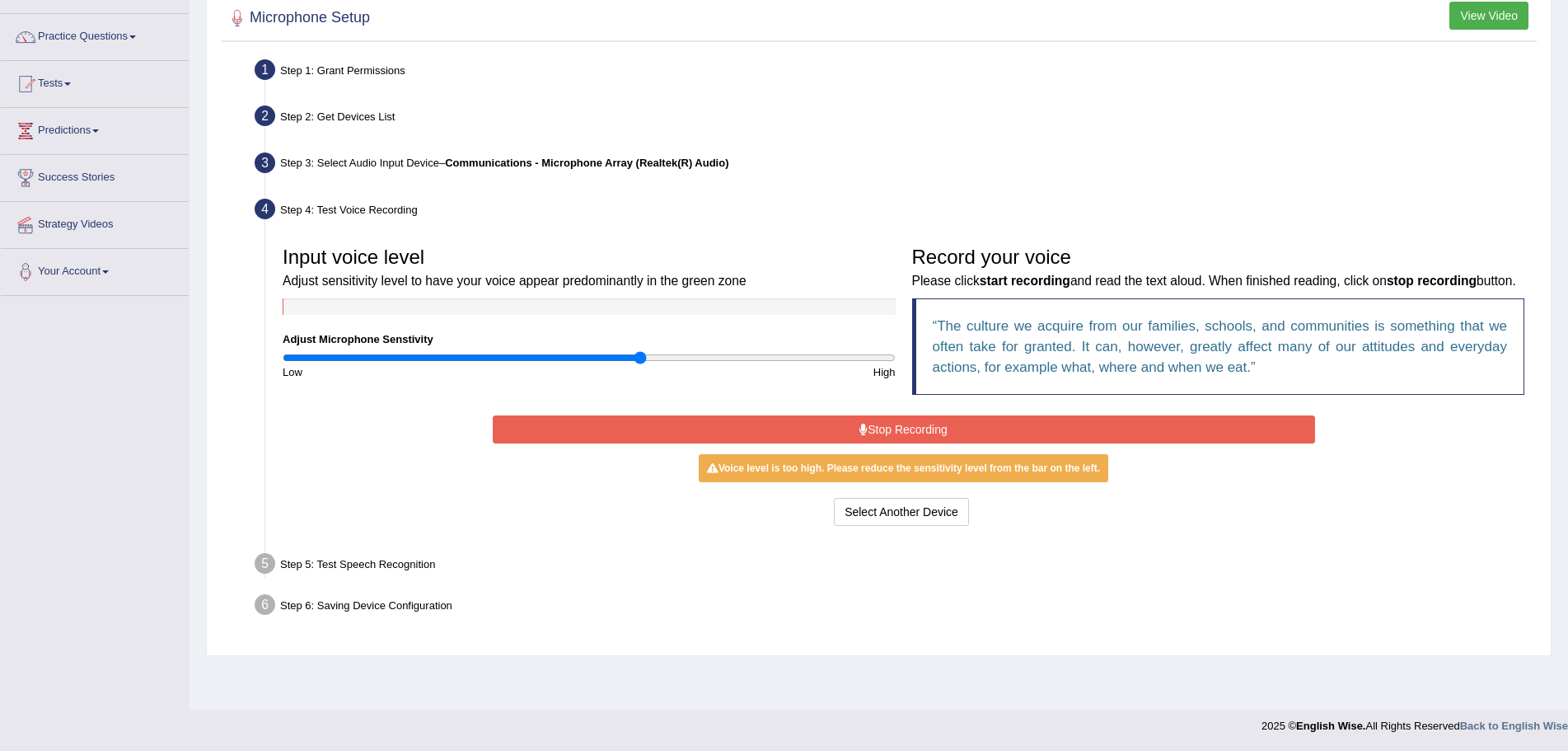
click at [829, 444] on button "Stop Recording" at bounding box center [904, 429] width 823 height 28
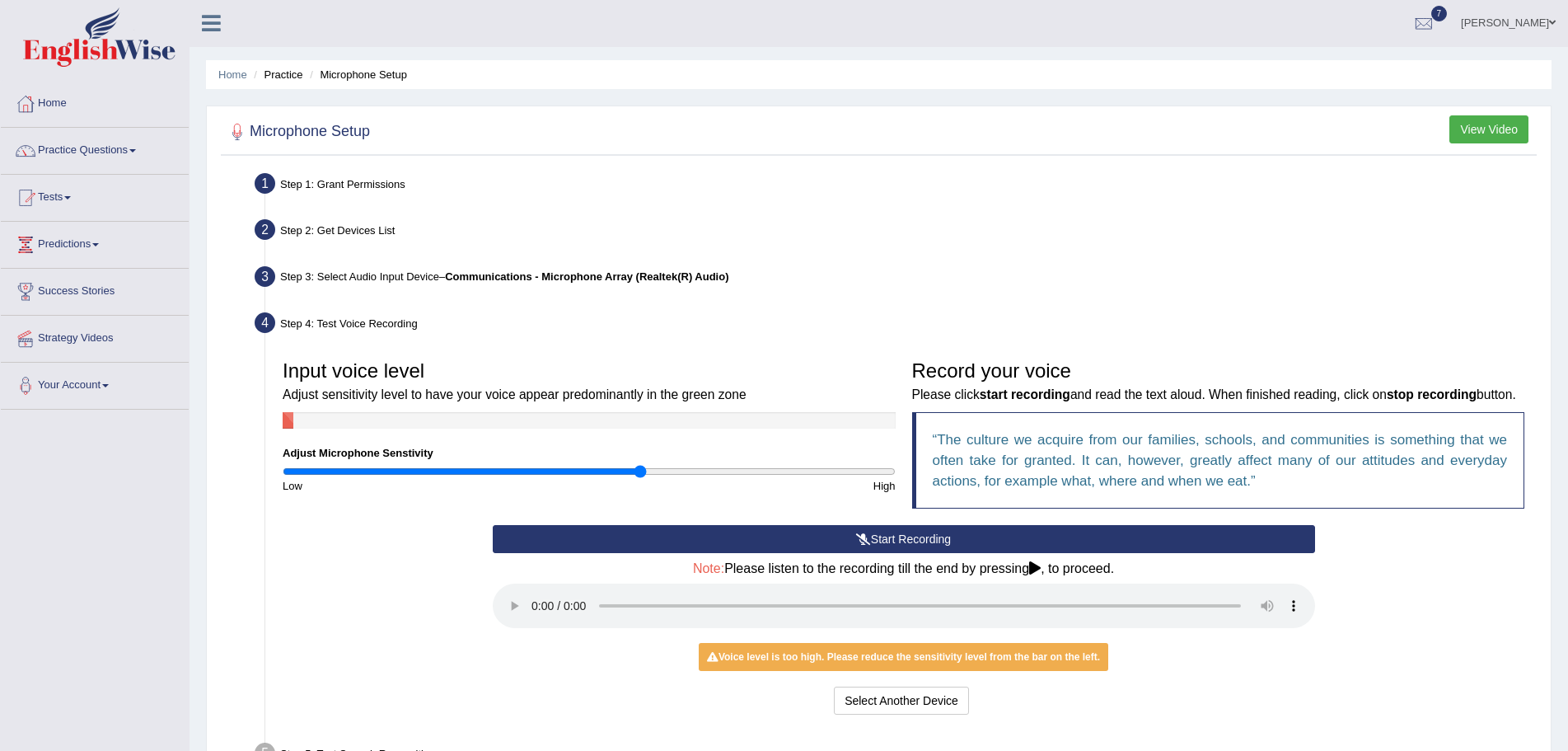
scroll to position [0, 0]
click at [140, 148] on link "Practice Questions" at bounding box center [95, 149] width 188 height 41
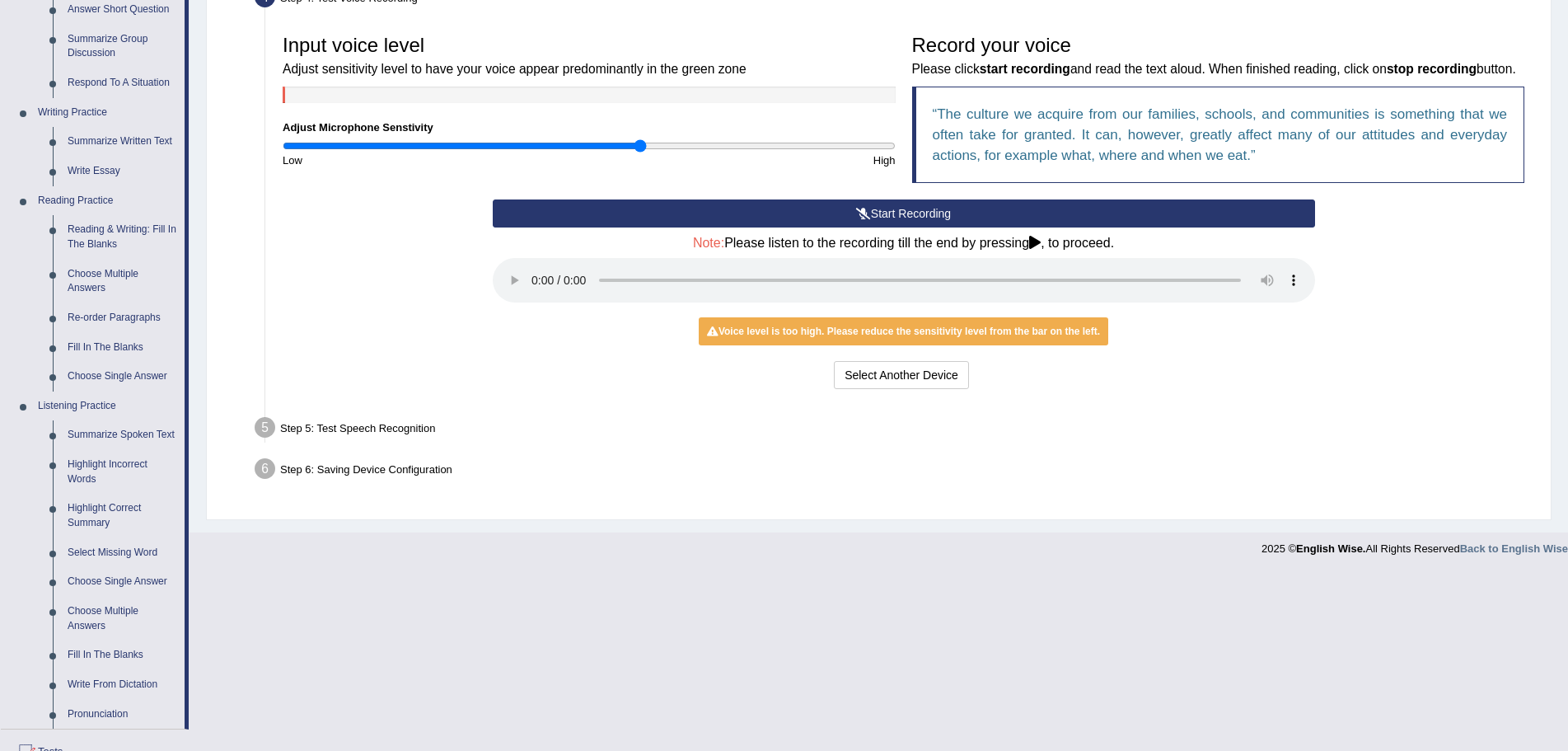
scroll to position [330, 0]
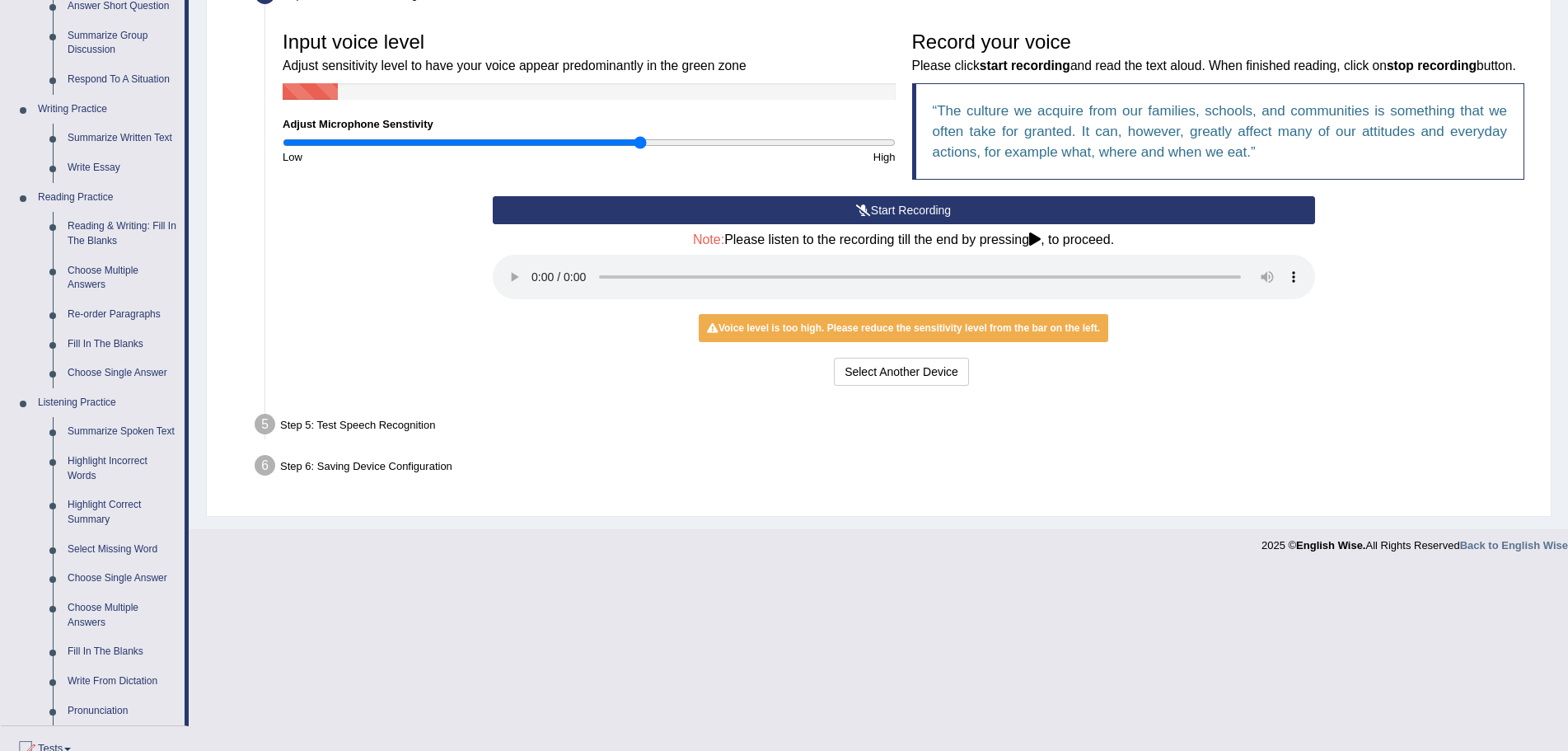
click at [438, 336] on div "Start Recording Stop Recording Note: Please listen to the recording till the en…" at bounding box center [903, 293] width 1259 height 195
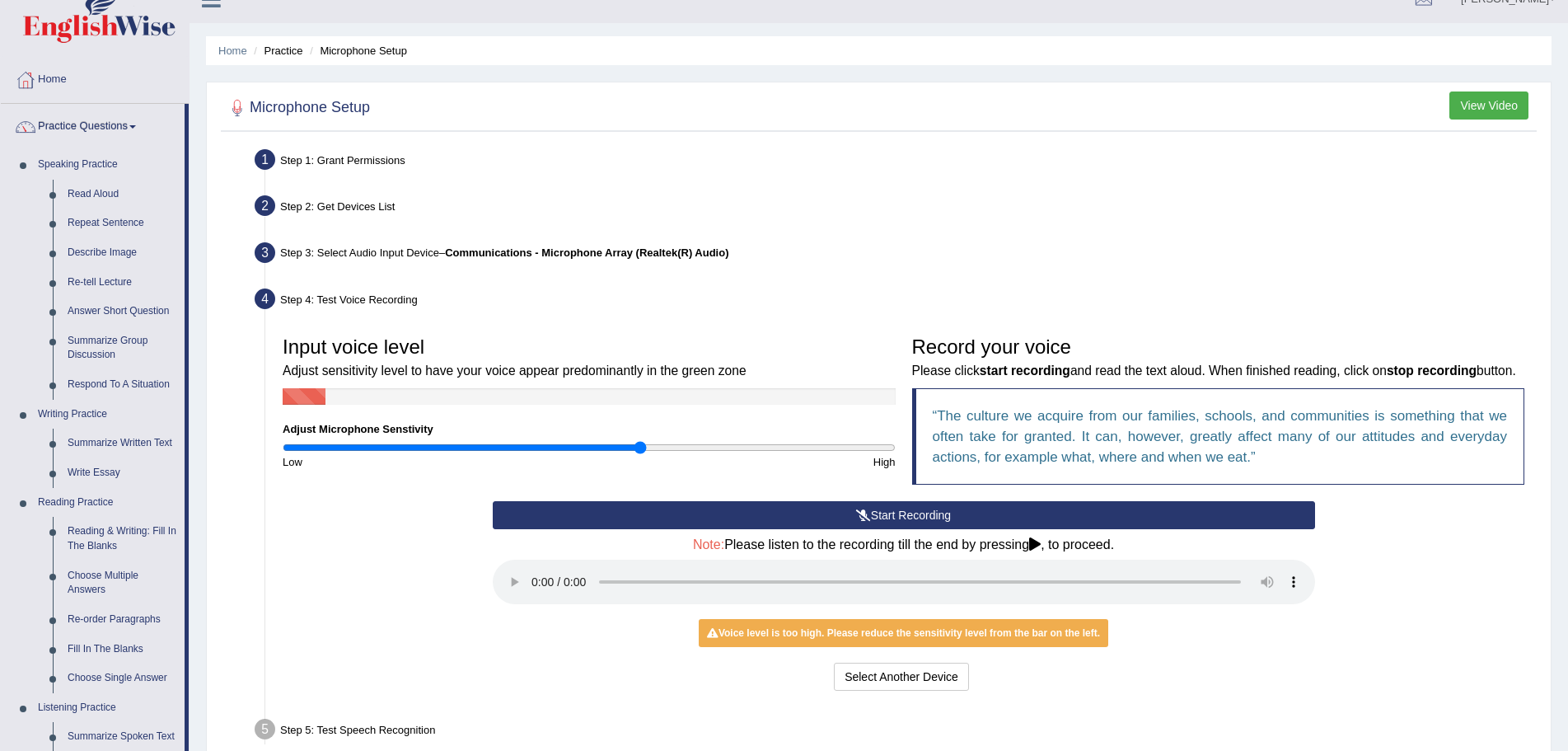
scroll to position [0, 0]
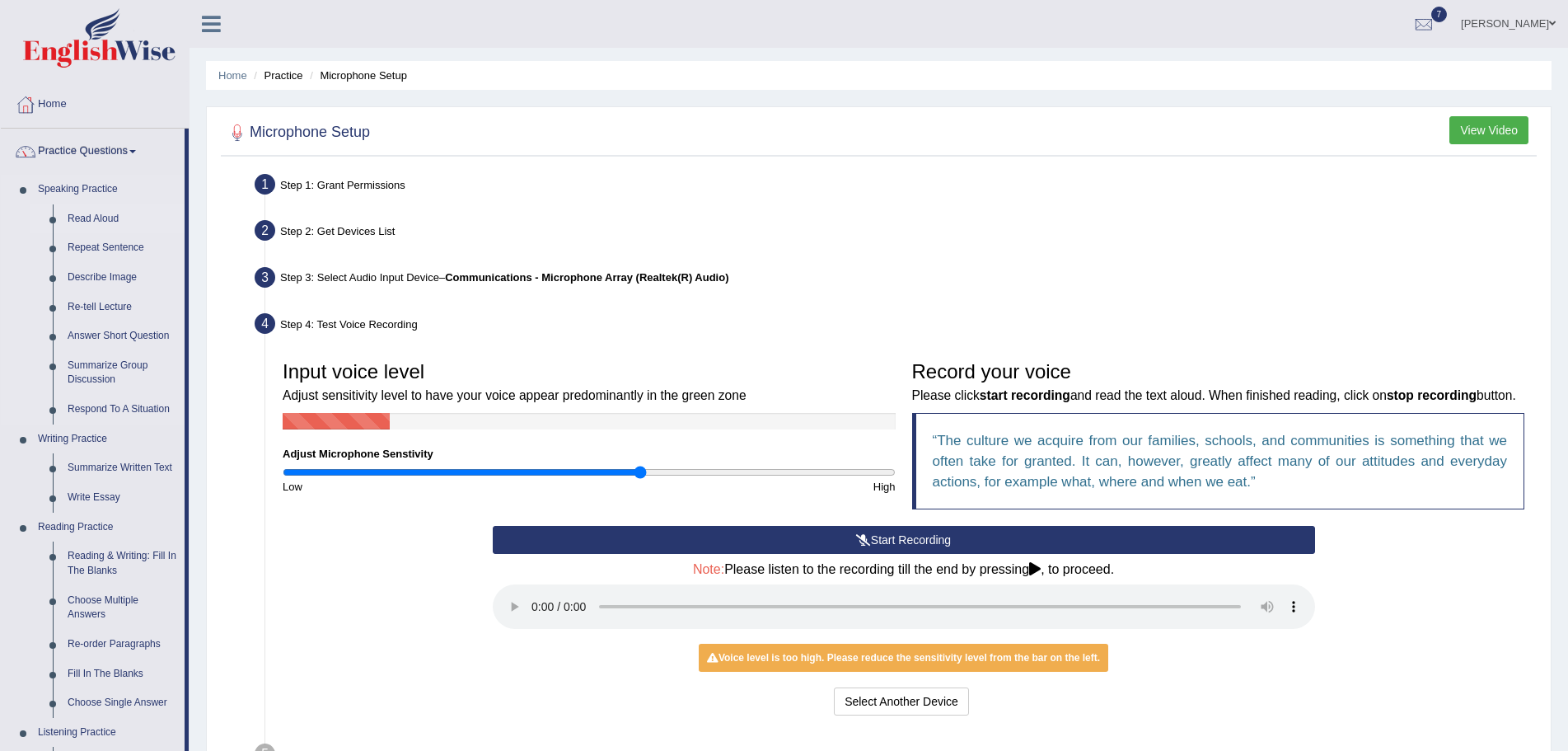
click at [109, 215] on link "Read Aloud" at bounding box center [121, 219] width 124 height 29
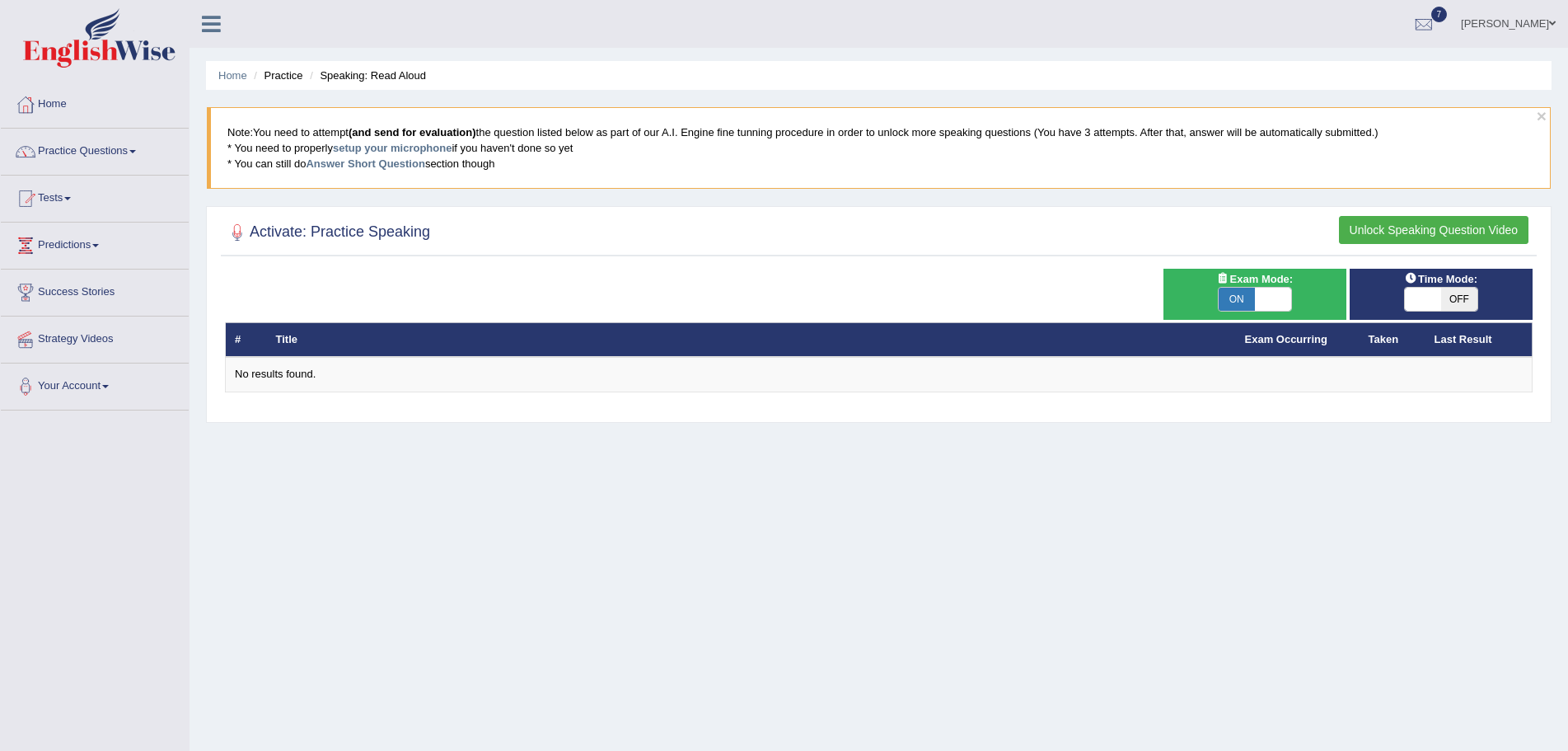
click at [1274, 293] on span at bounding box center [1273, 300] width 36 height 23
checkbox input "false"
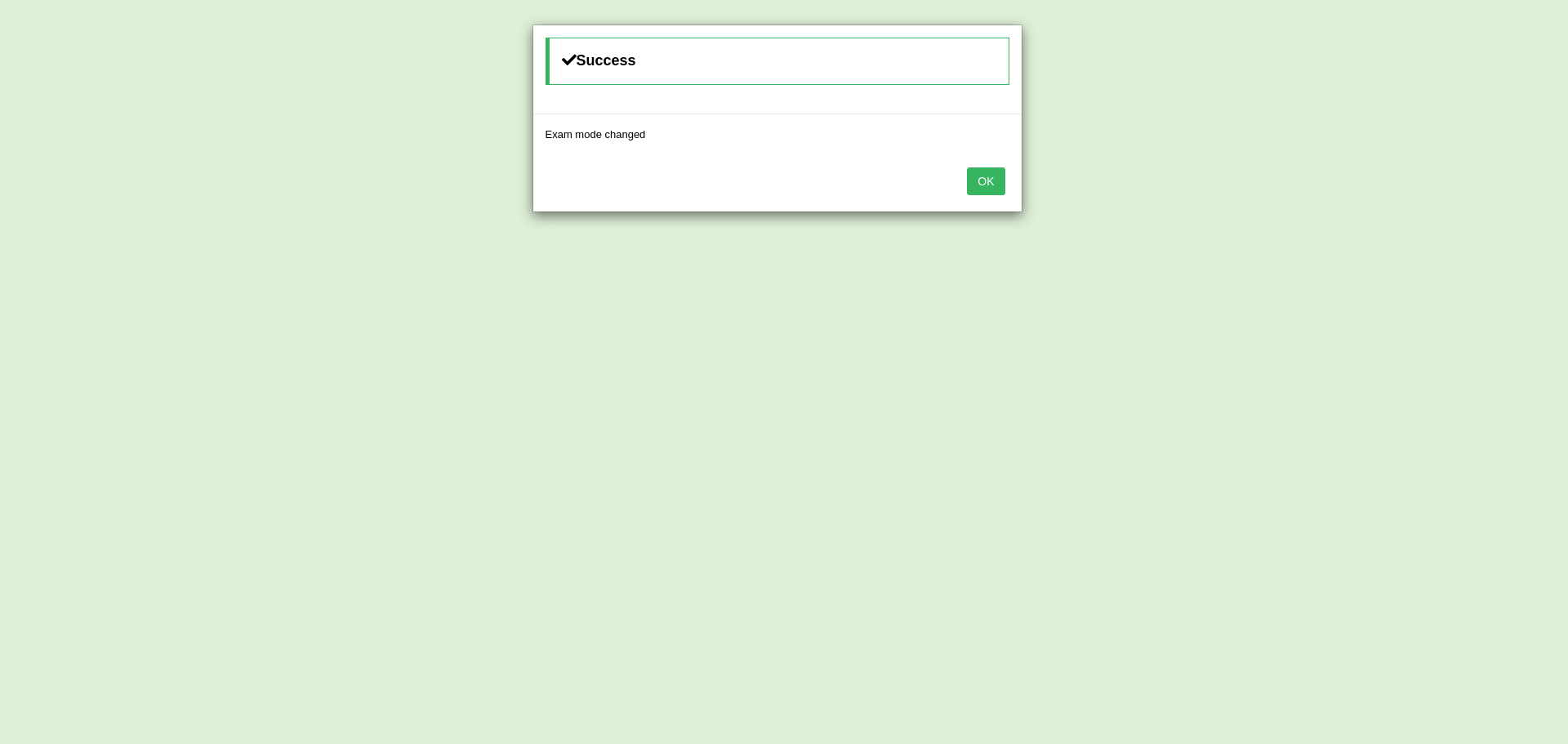
click at [969, 186] on button "OK" at bounding box center [985, 181] width 38 height 28
